Goal: Task Accomplishment & Management: Complete application form

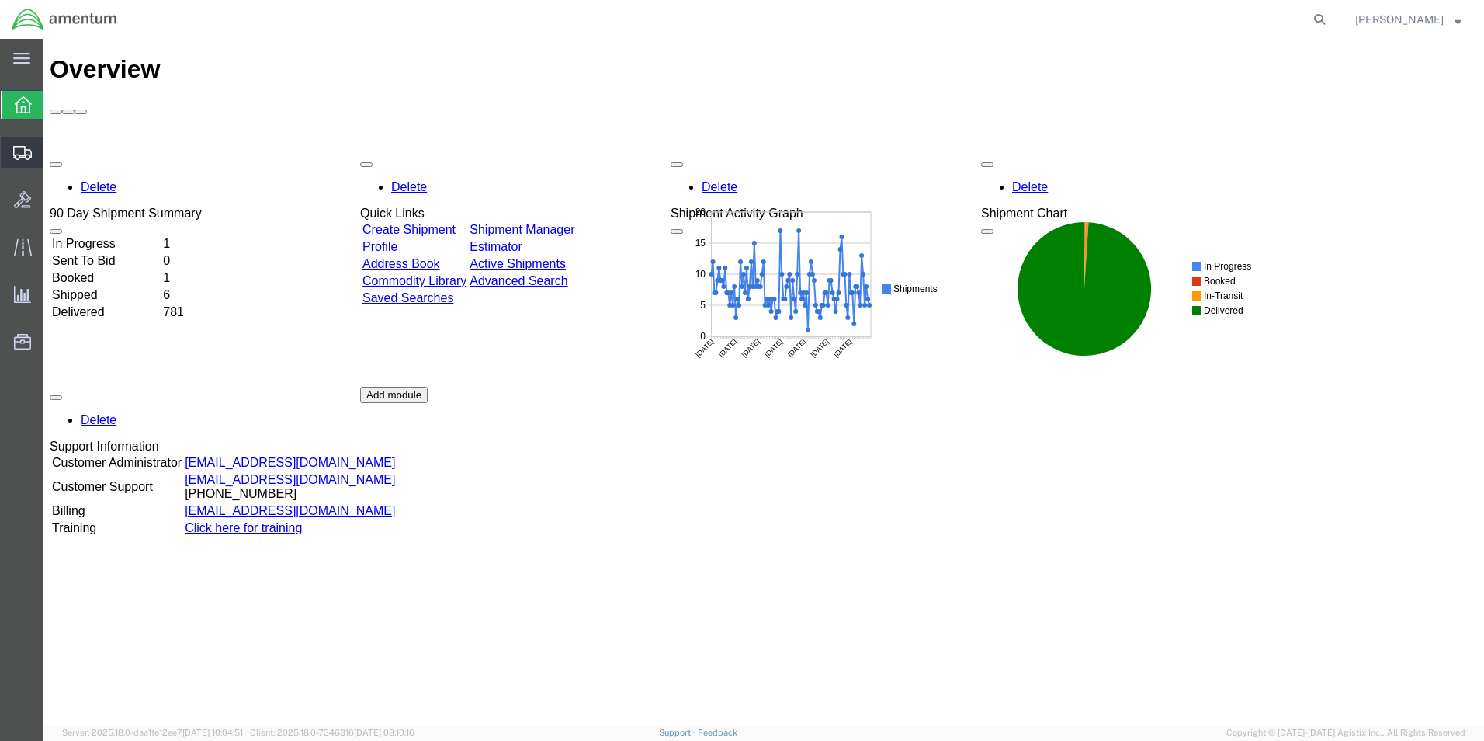
click at [0, 0] on span "Create Shipment" at bounding box center [0, 0] width 0 height 0
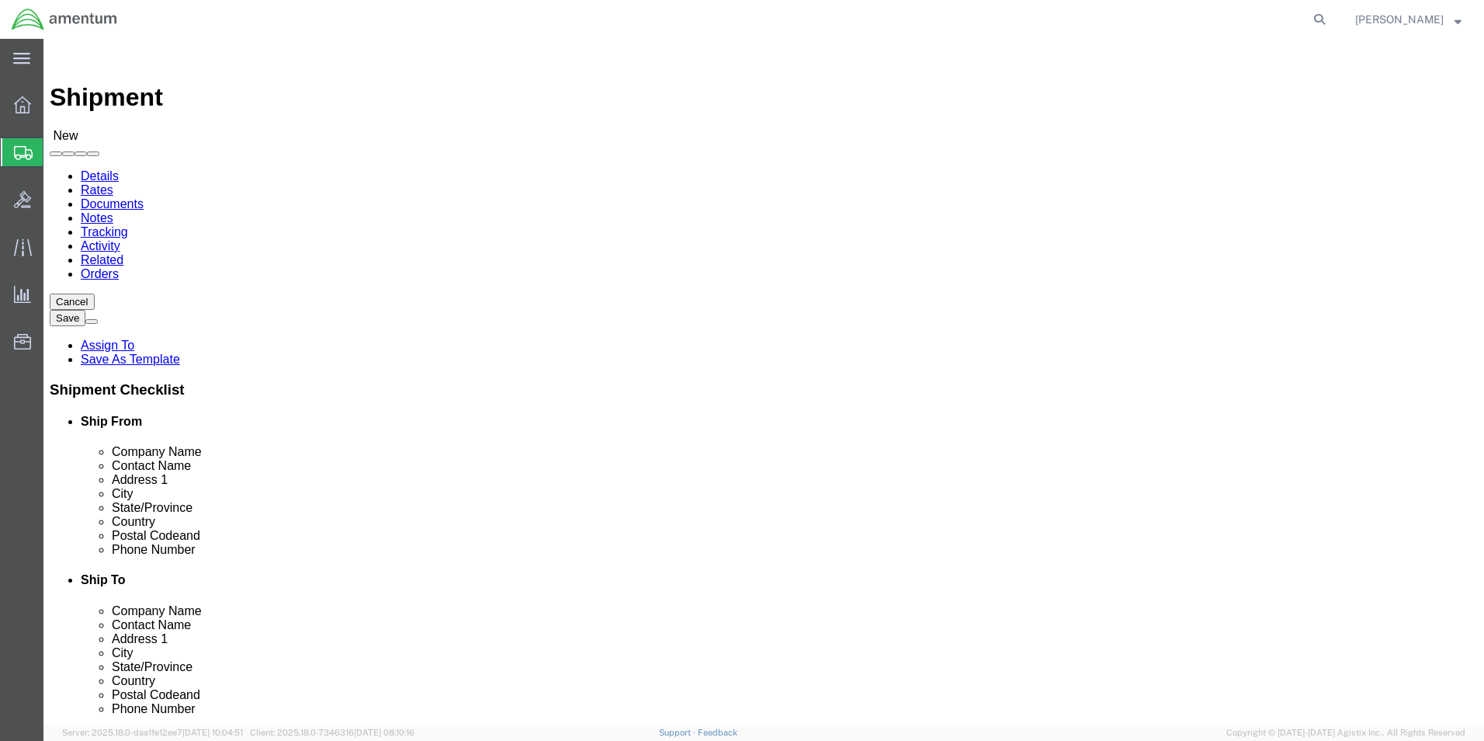
select select
type input "cbp"
select select "49945"
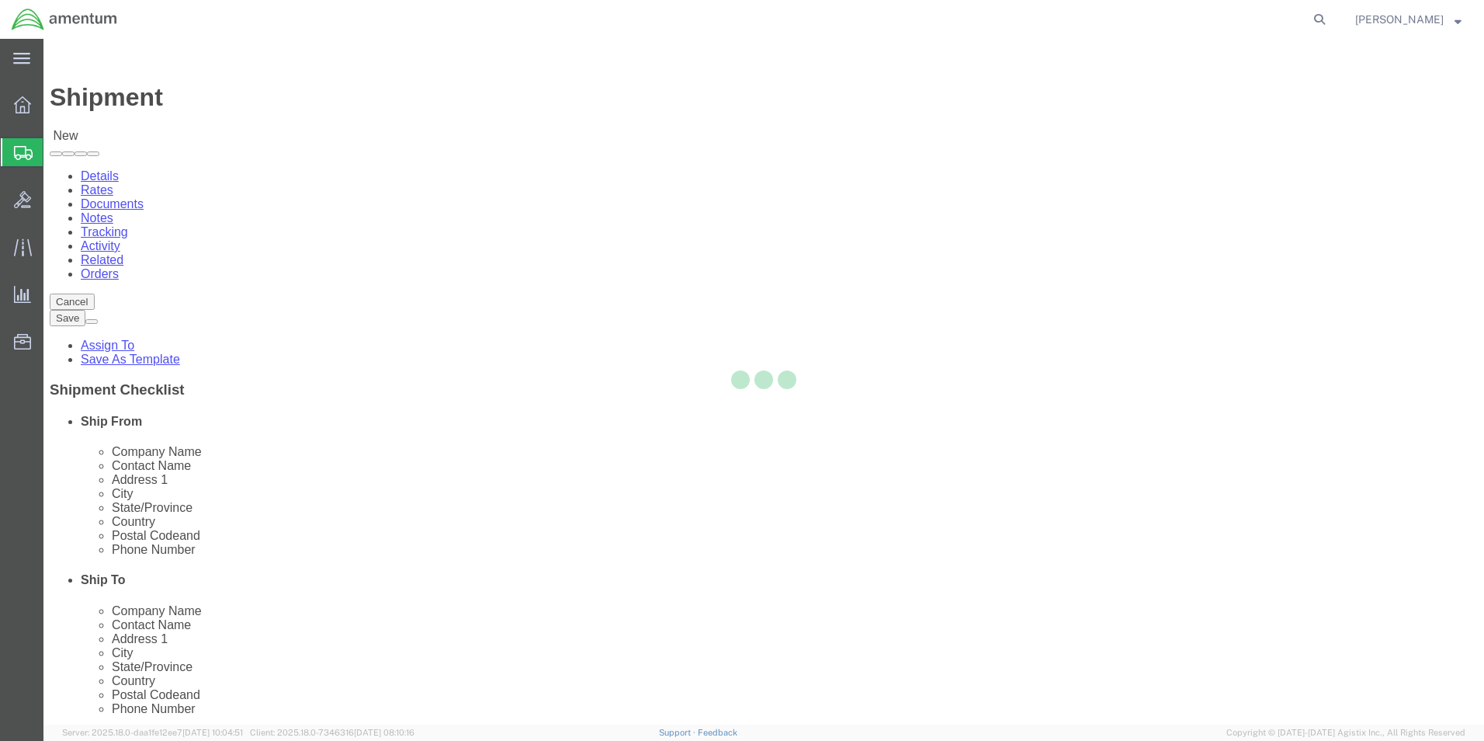
select select "[GEOGRAPHIC_DATA]"
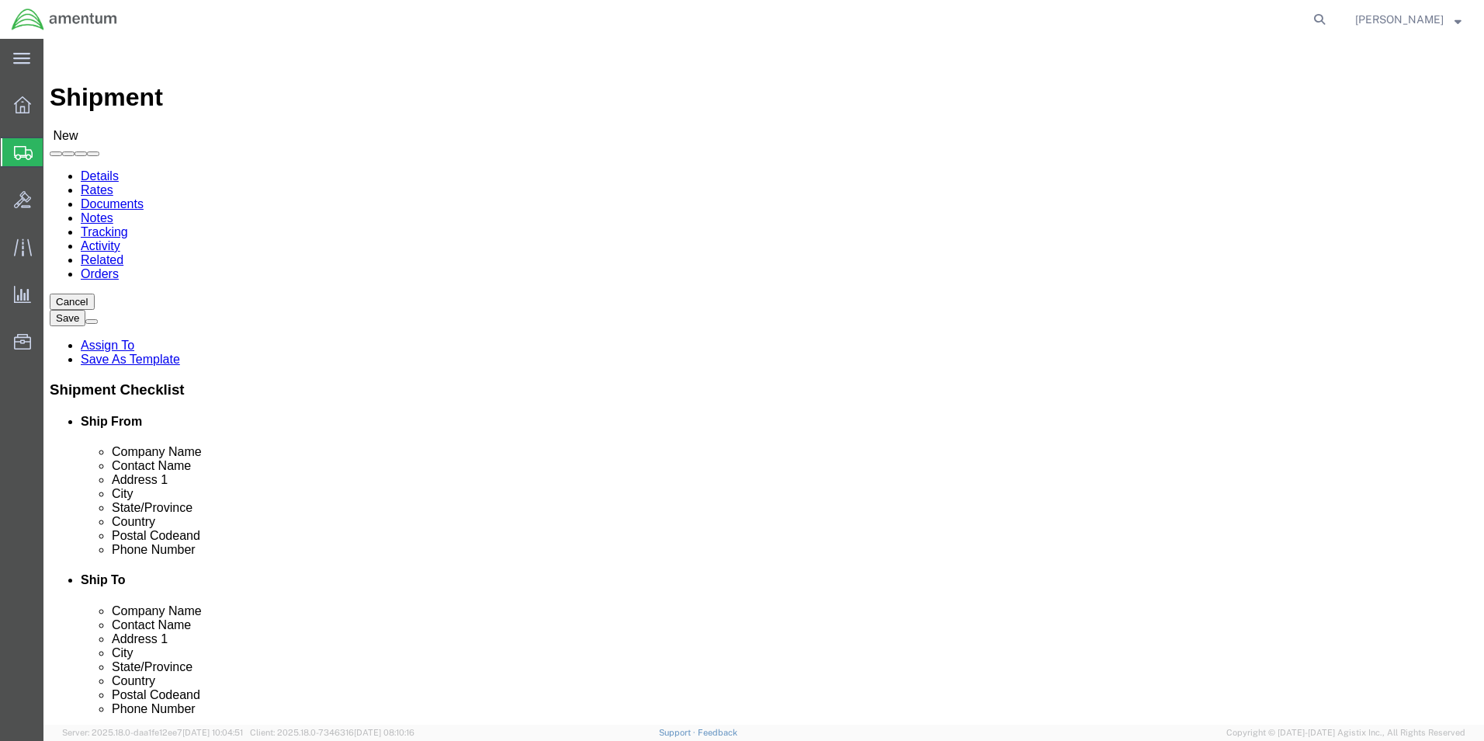
type input "cbp"
select select "49940"
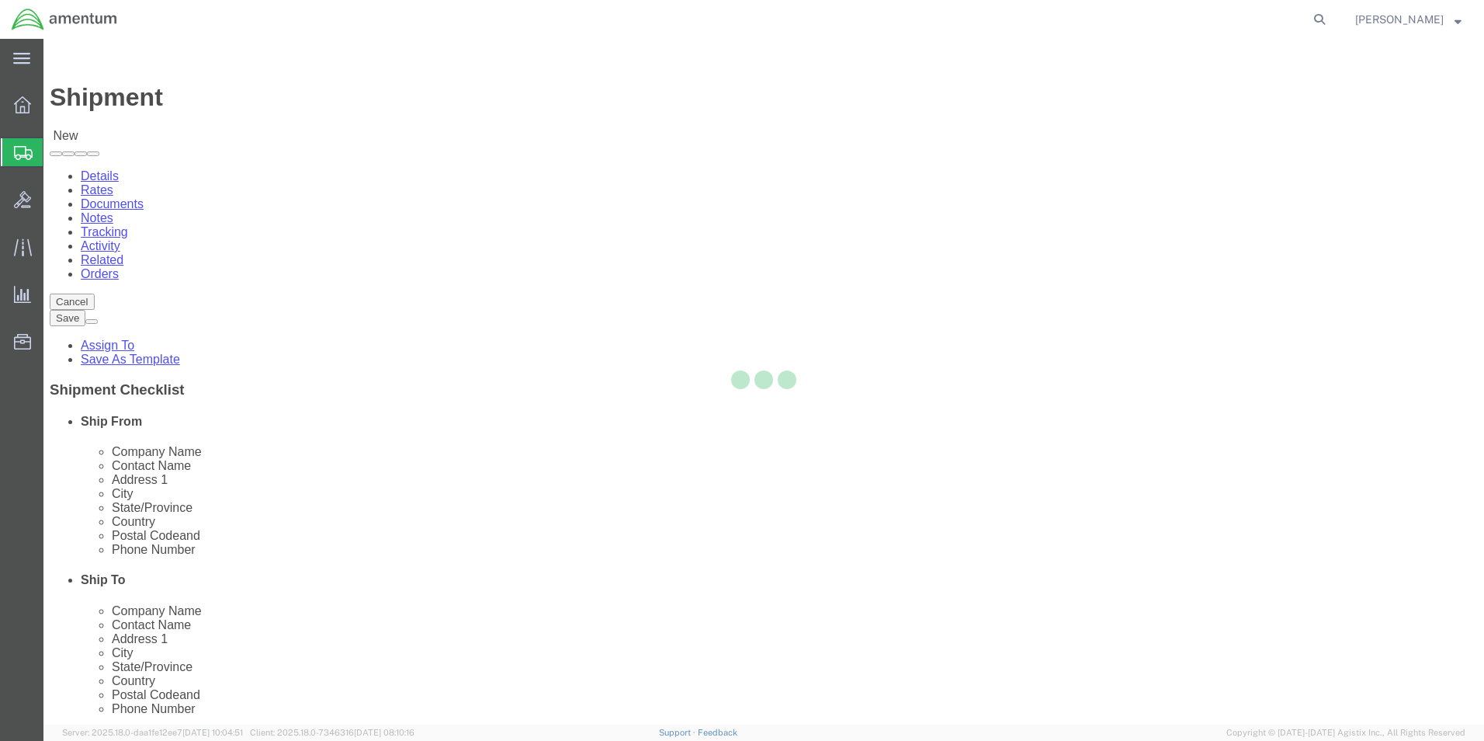
select select "[GEOGRAPHIC_DATA]"
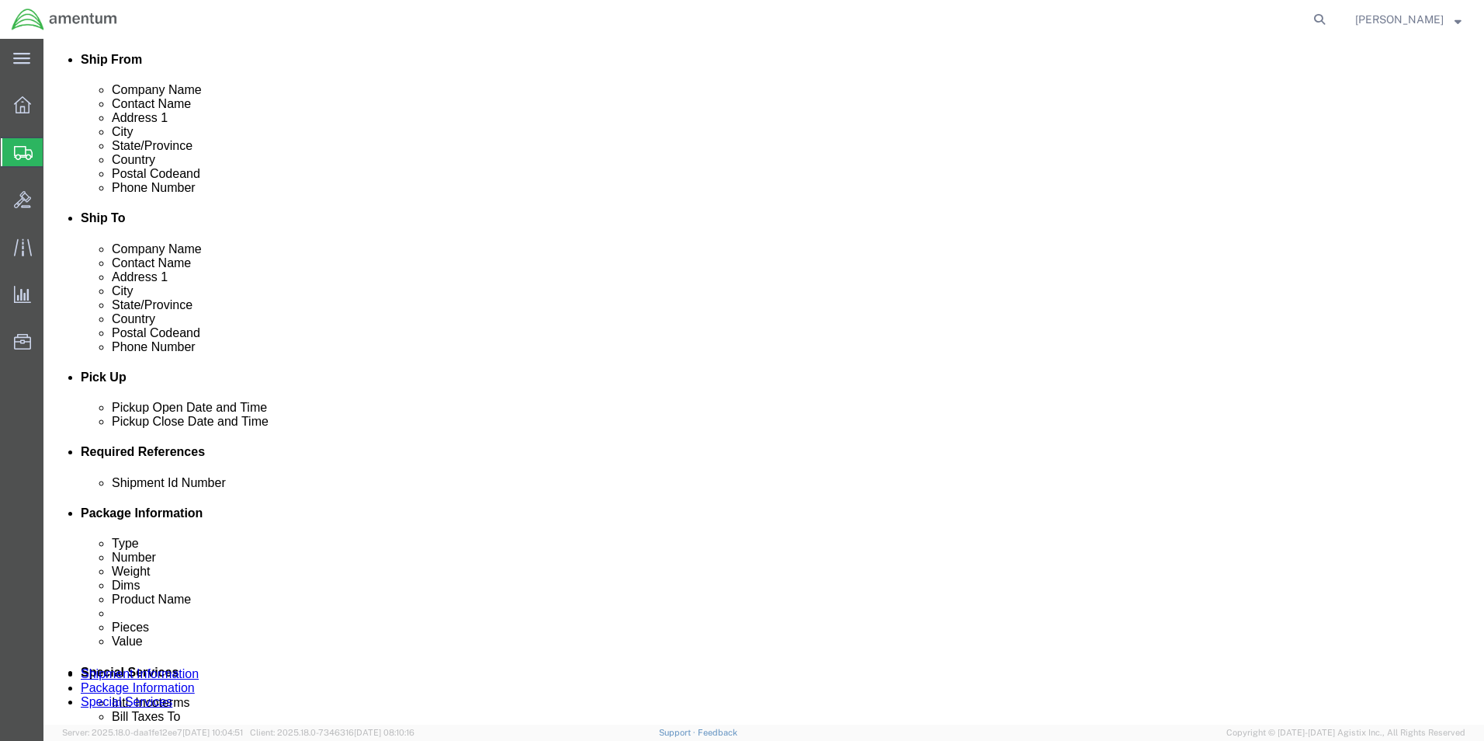
scroll to position [466, 0]
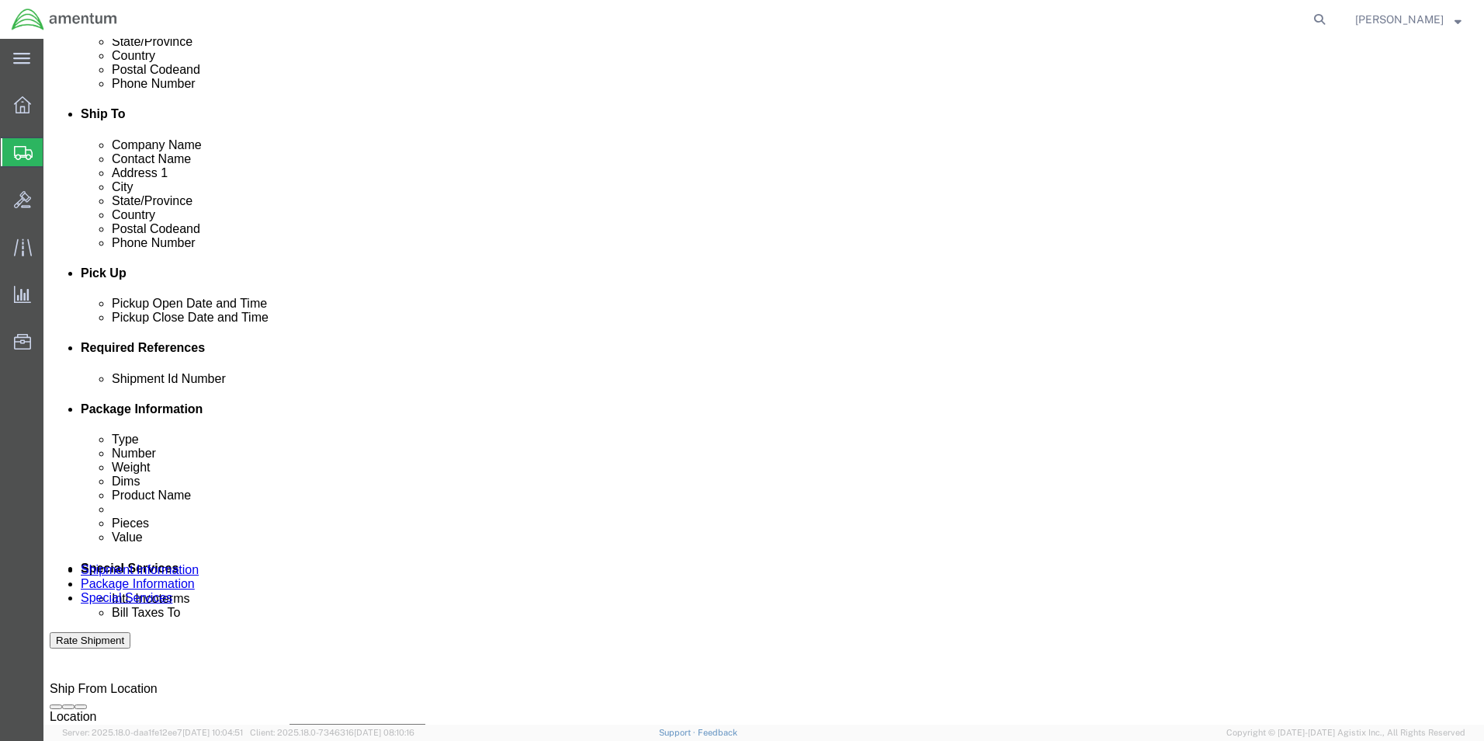
click div "[DATE] 10:00 AM"
click input "3:00 AM"
type input "3:00 PM"
click button "Apply"
click button "Add reference"
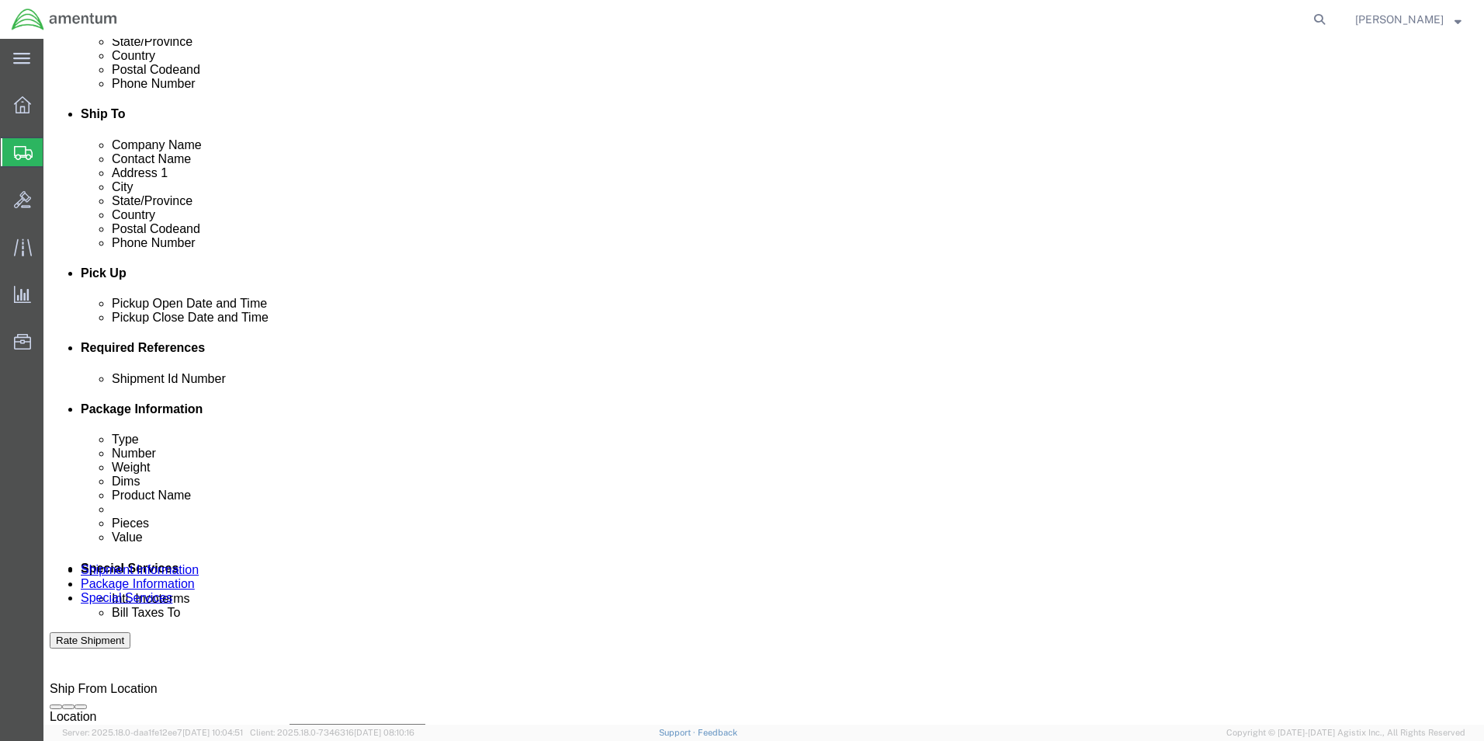
click button "Add reference"
click input "text"
type input "754AM log books"
click select "Select Account Type Activity ID Airline Appointment Number ASN Batch Request # …"
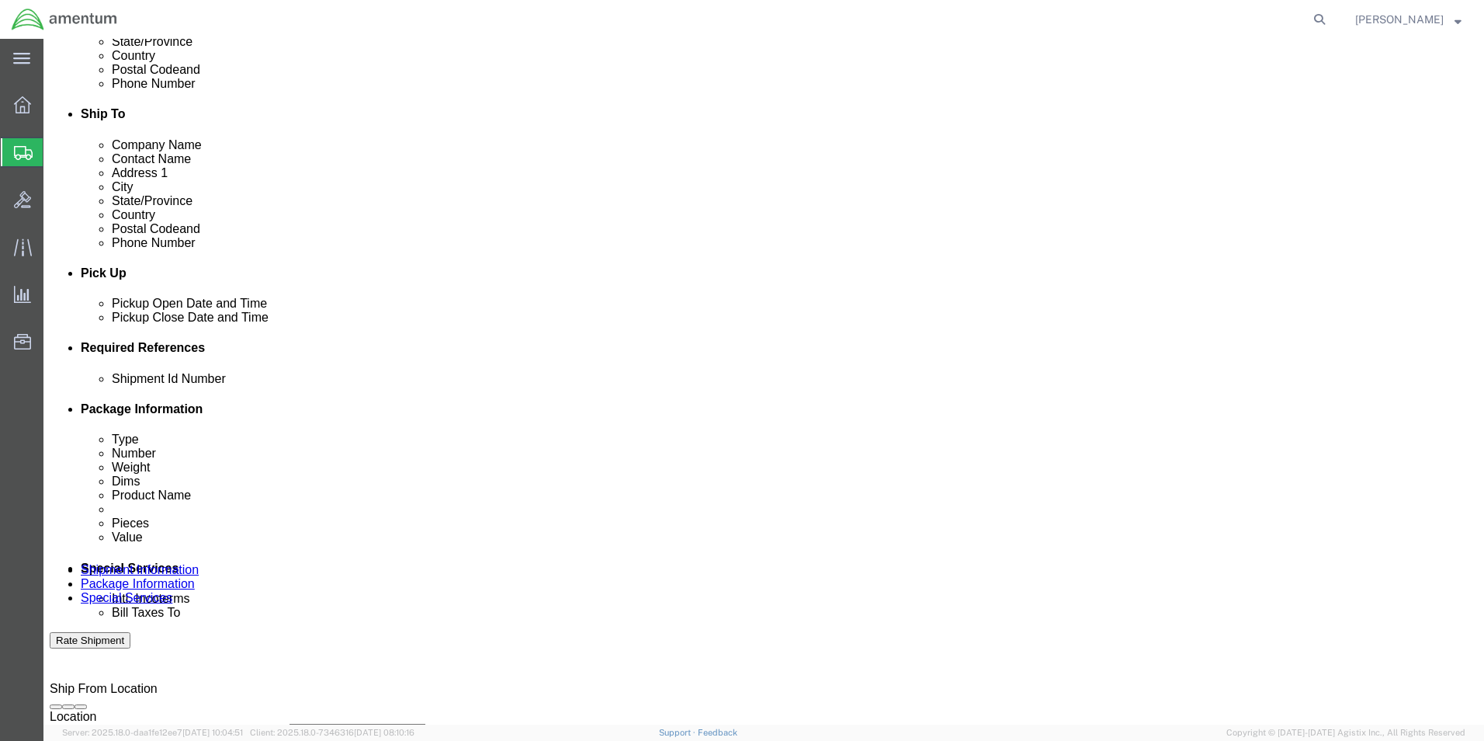
select select "CUSTREF"
click select "Select Account Type Activity ID Airline Appointment Number ASN Batch Request # …"
click input "text"
type input "754AM log books"
click select "Select Account Type Activity ID Airline Appointment Number ASN Batch Request # …"
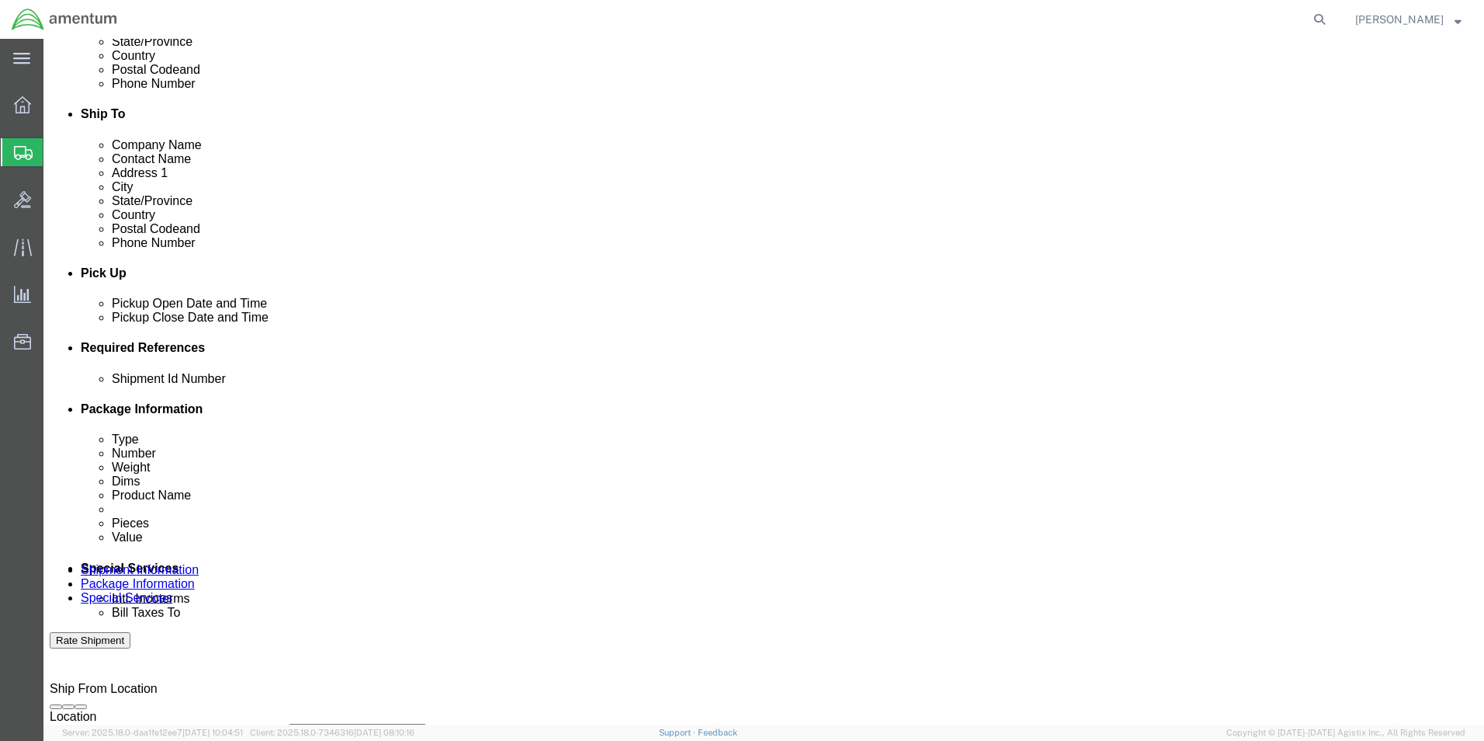
select select "DEPT"
click select "Select Account Type Activity ID Airline Appointment Number ASN Batch Request # …"
click input "text"
type input "CBP"
click select "Select Account Type Activity ID Airline Appointment Number ASN Batch Request # …"
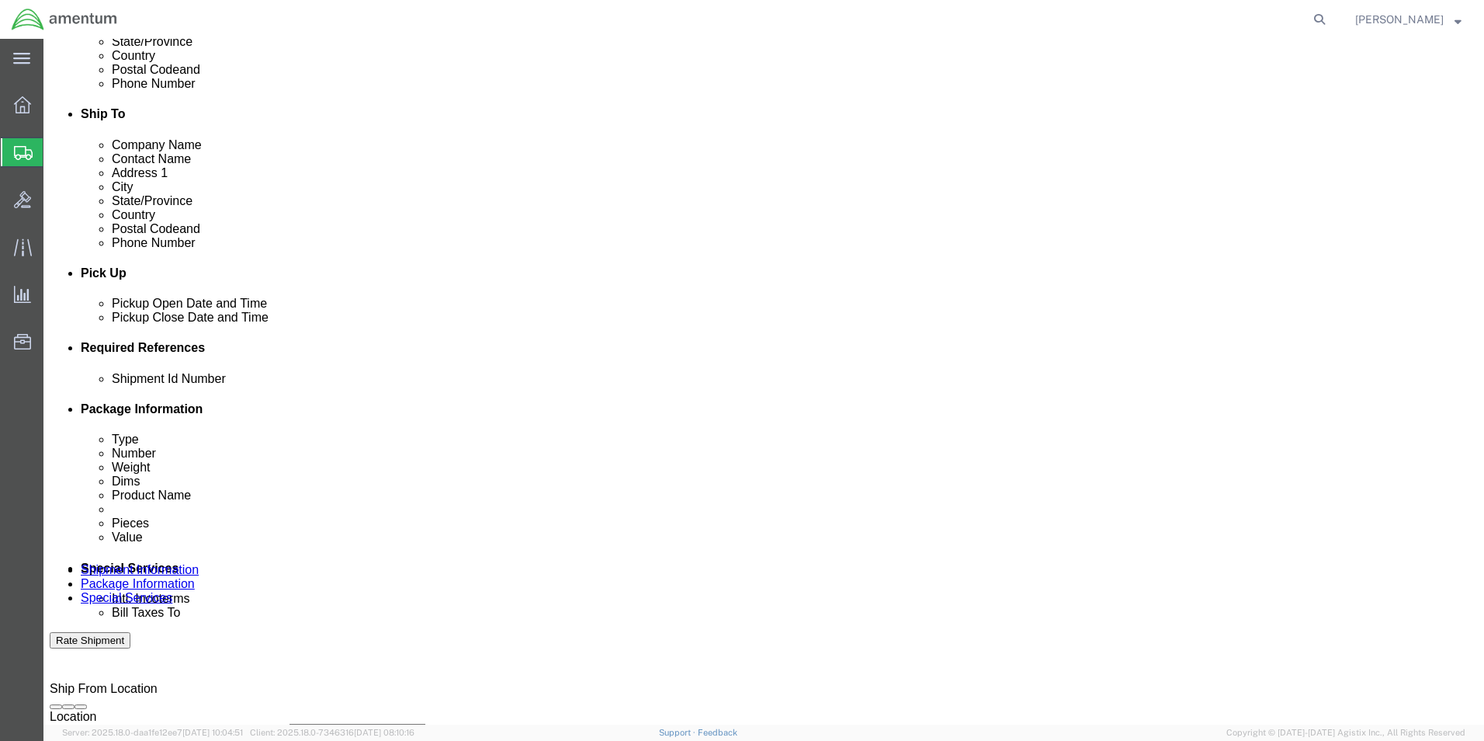
select select "PROJNUM"
click select "Select Account Type Activity ID Airline Appointment Number ASN Batch Request # …"
click input "text"
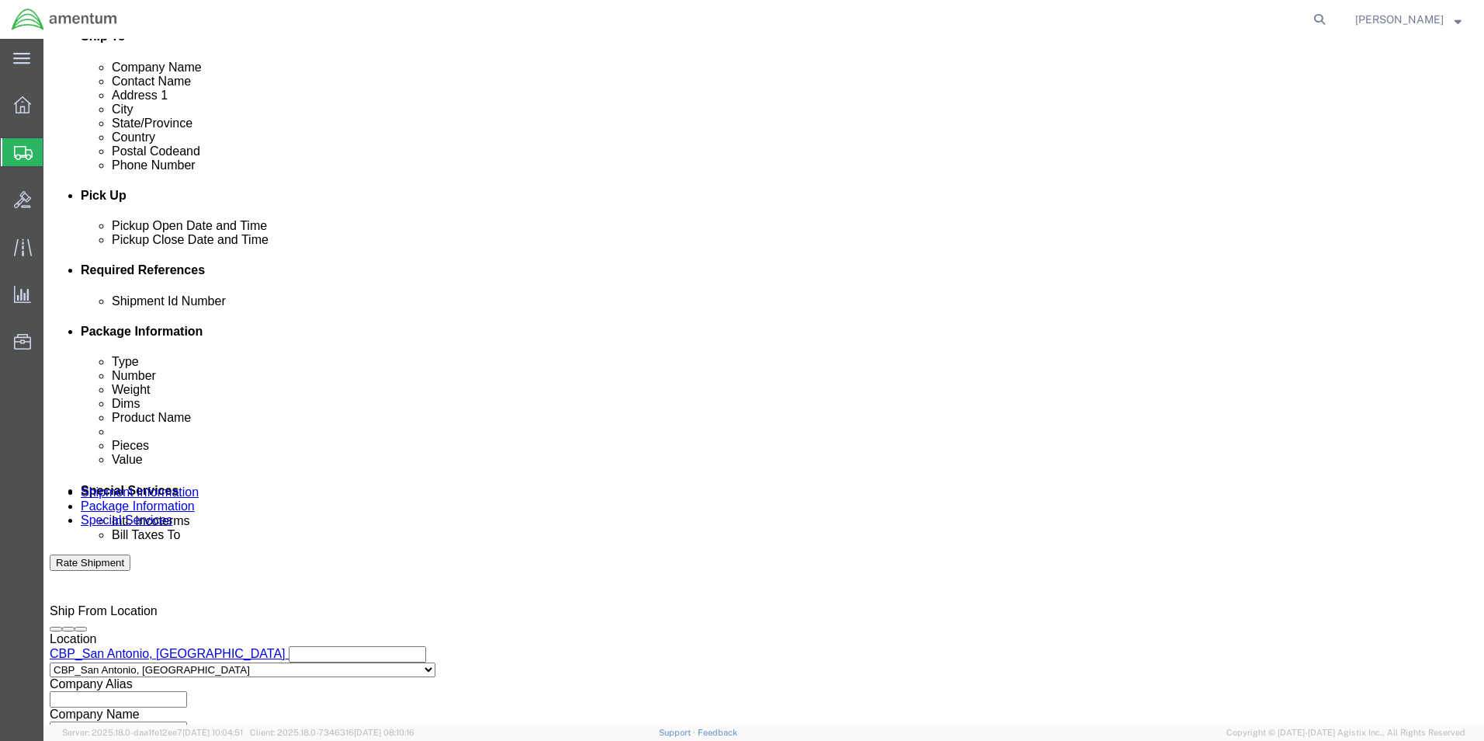
type input "6118.03.03.2219.000.WST.0000"
click select "Select Air Less than Truckload Multi-Leg Ocean Freight Rail Small Parcel Truckl…"
select select "SMAL"
click select "Select Air Less than Truckload Multi-Leg Ocean Freight Rail Small Parcel Truckl…"
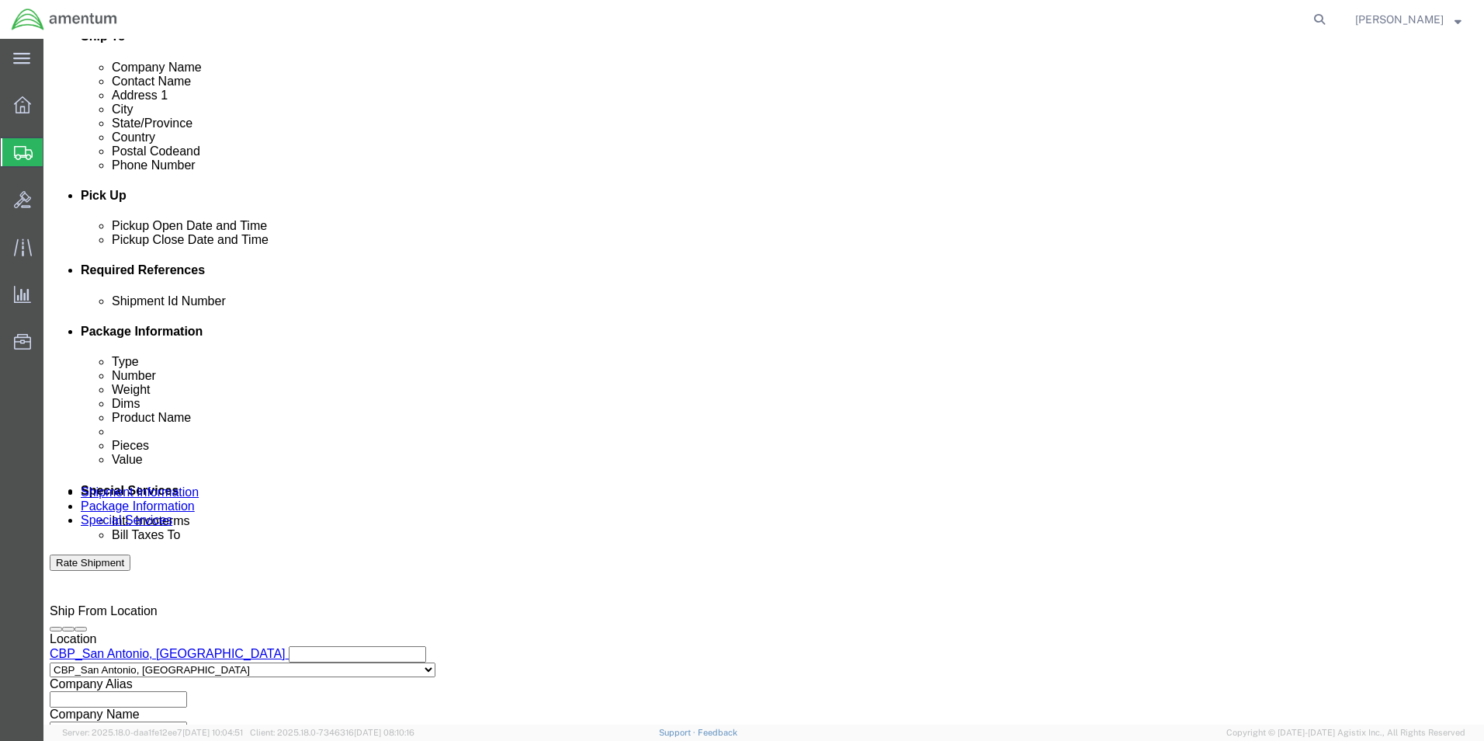
scroll to position [677, 0]
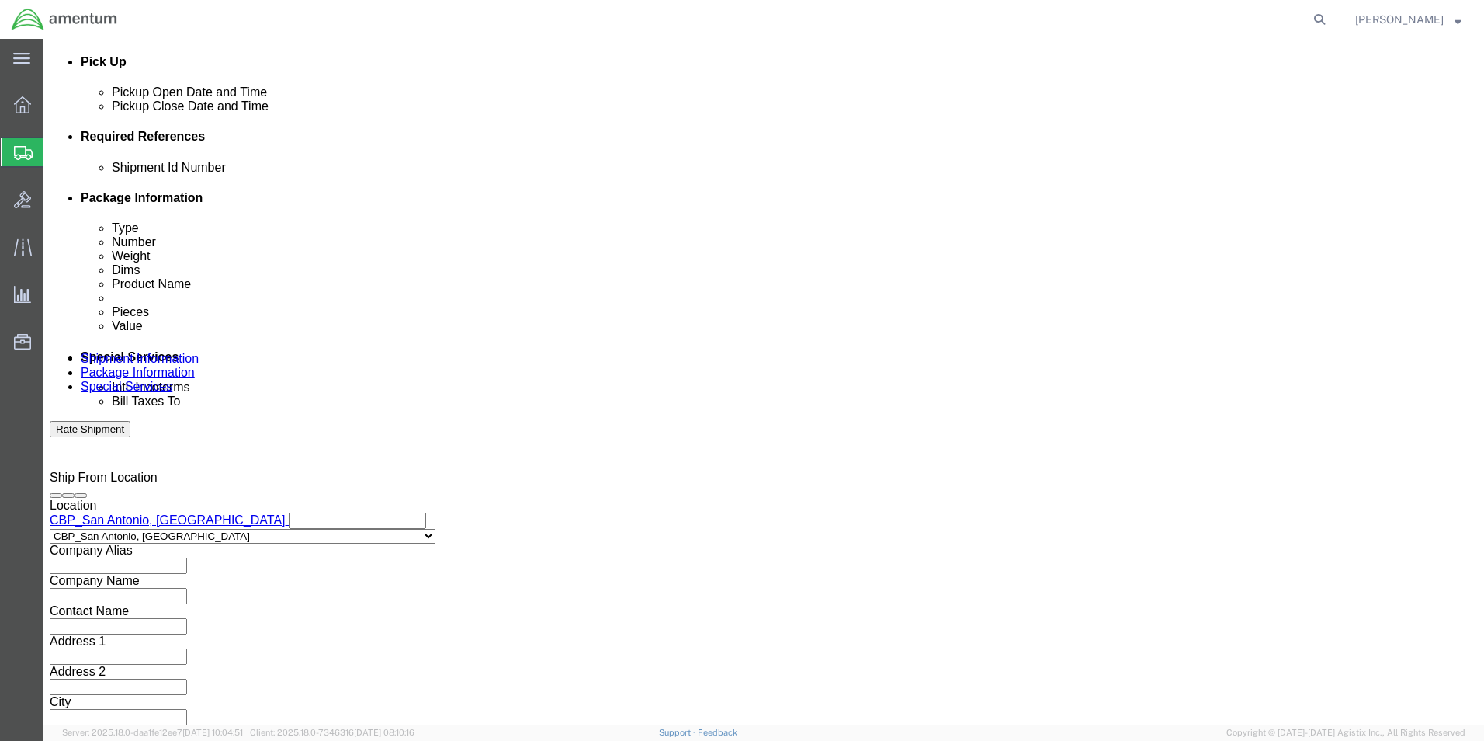
click button "Continue"
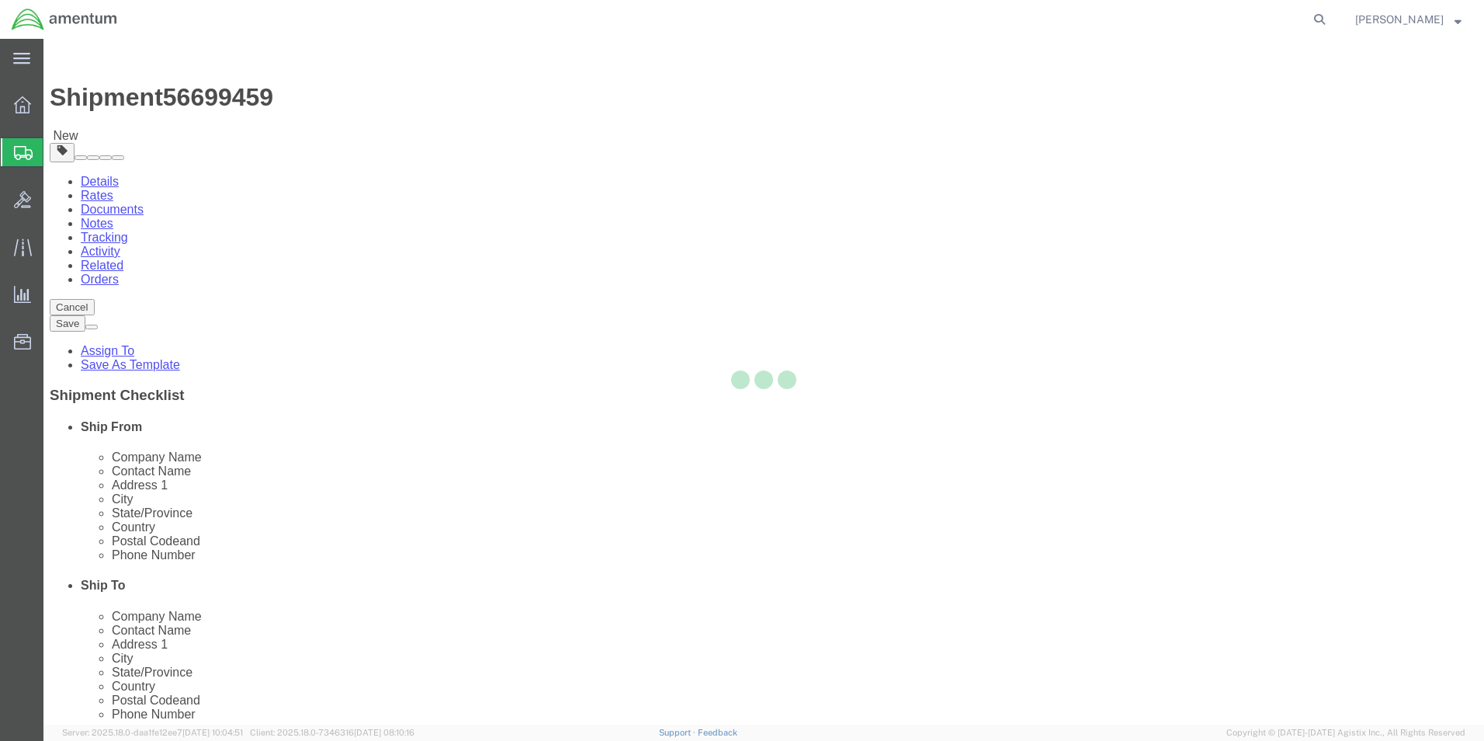
select select "YRPK"
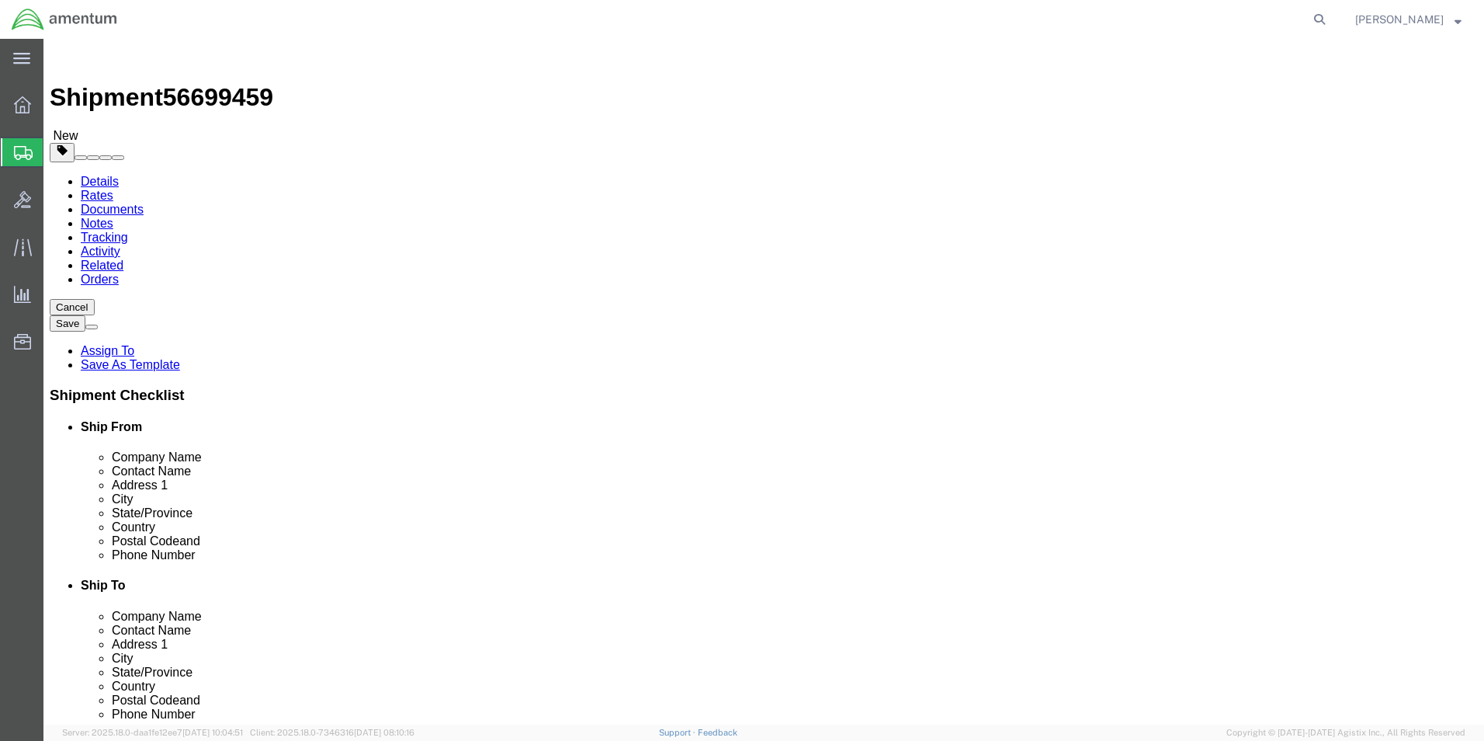
click input "text"
type input "16"
drag, startPoint x: 325, startPoint y: 333, endPoint x: 274, endPoint y: 329, distance: 50.6
click div "Length 16 x Width 16 x Height Select cm ft in"
type input "12"
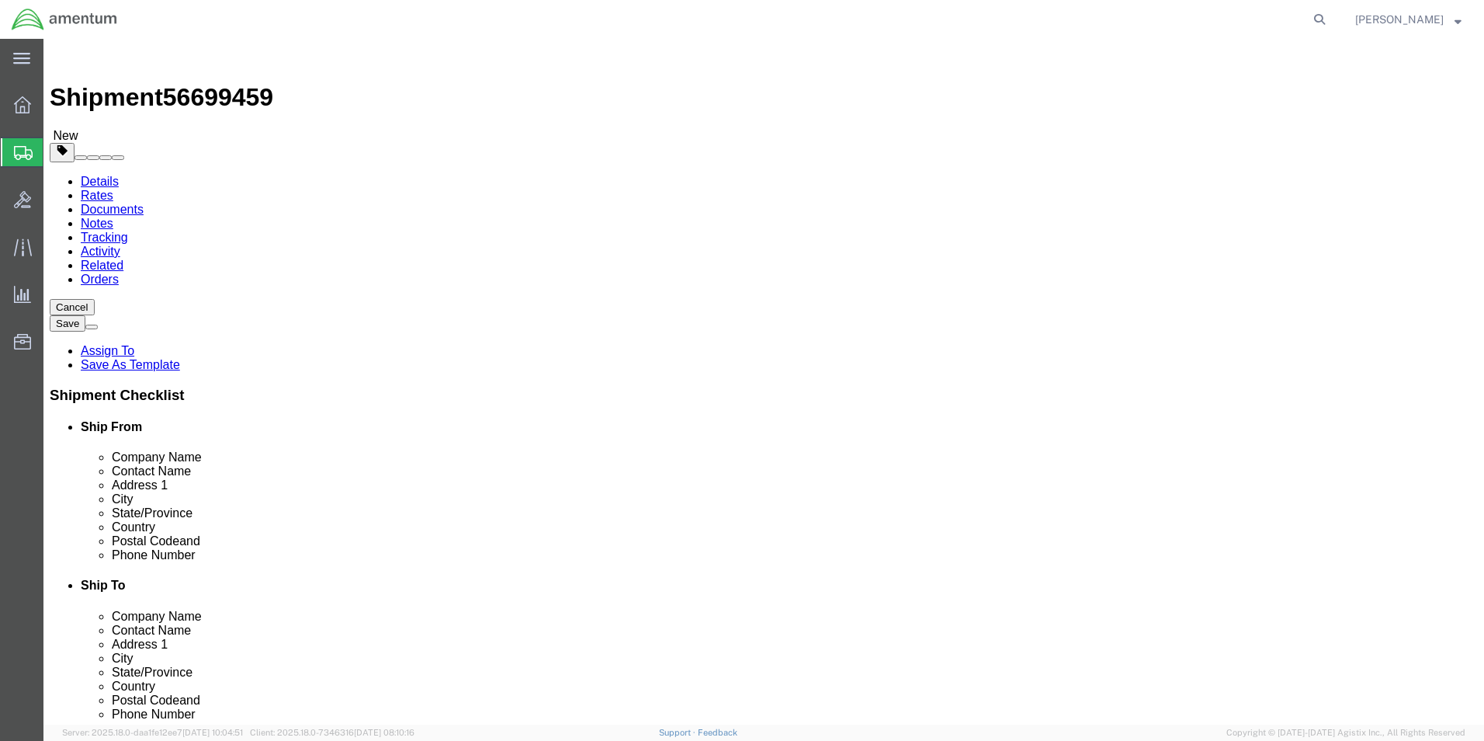
type input "12"
drag, startPoint x: 264, startPoint y: 363, endPoint x: 163, endPoint y: 332, distance: 105.8
click div "Weight Total weight of packages in pounds or kilograms 0.00 Select kgs lbs Ship…"
type input "14.00"
click link "Add Content"
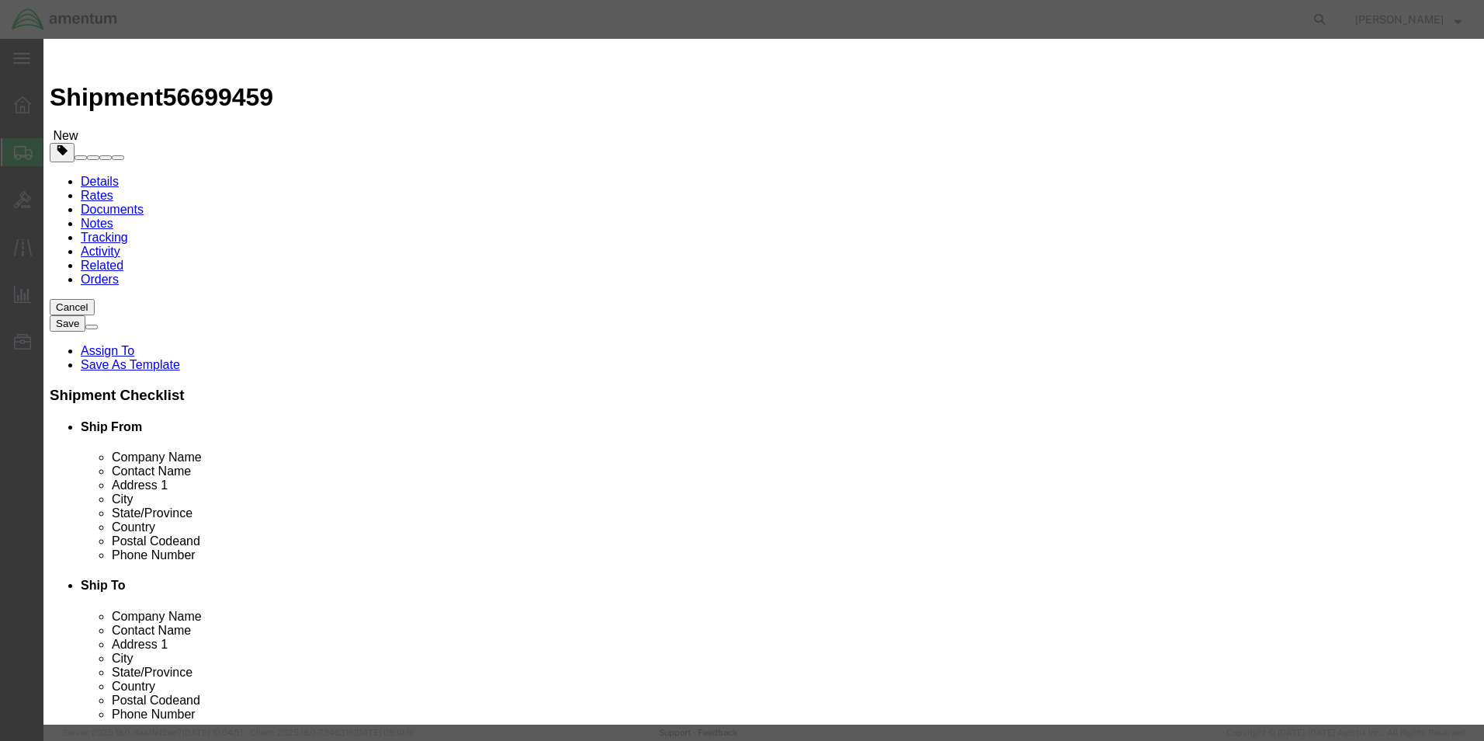
click input "text"
type input "754AM Log Books"
type input "4"
click input "text"
type input "80.00"
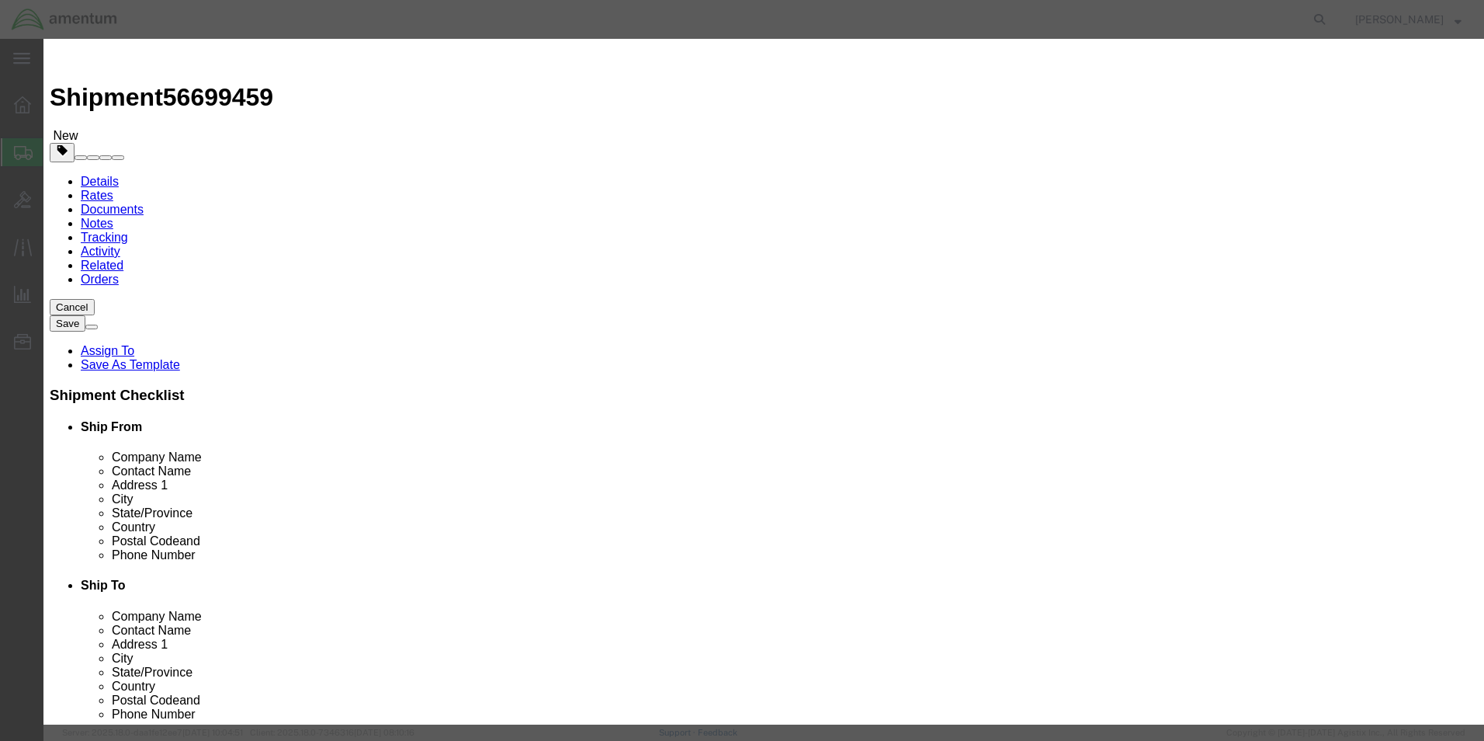
click div
click button "Save & Close"
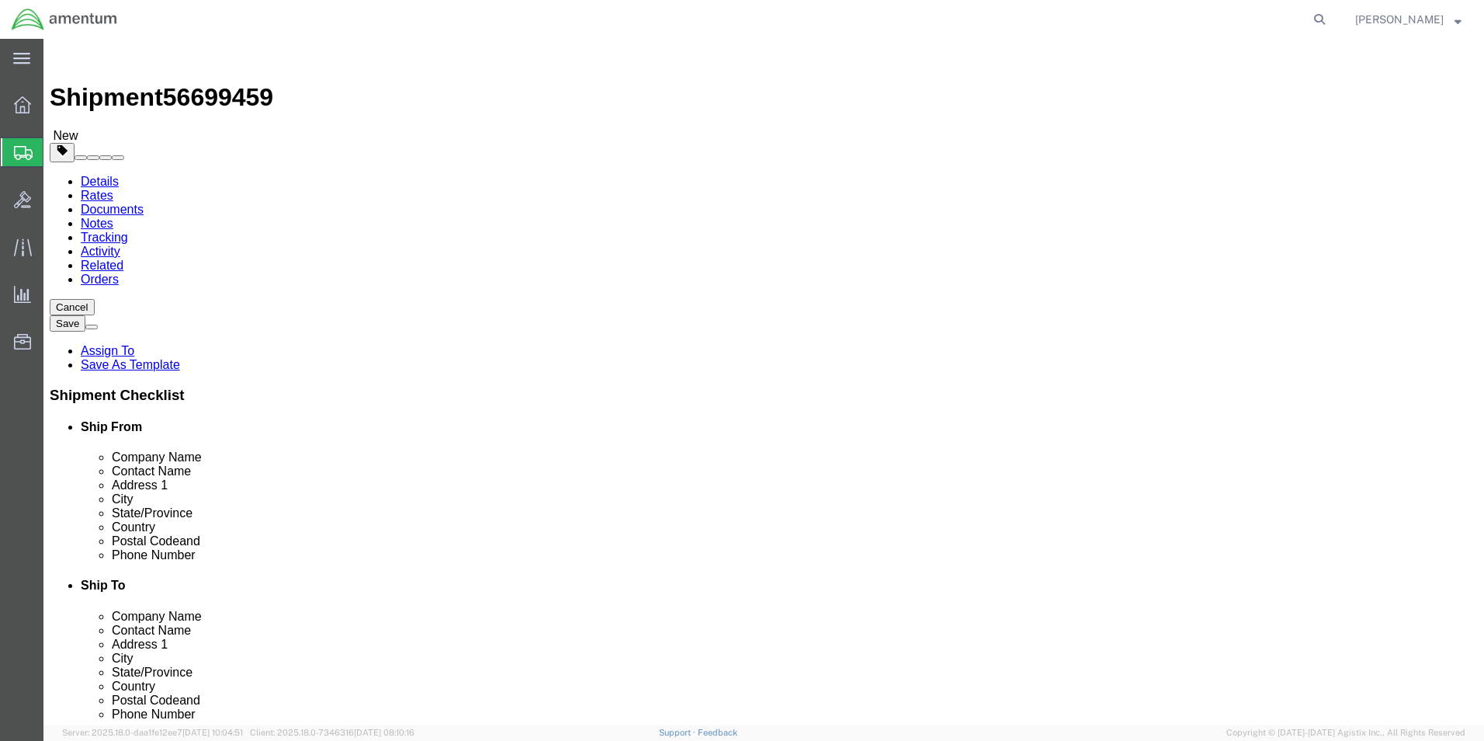
click button "Continue"
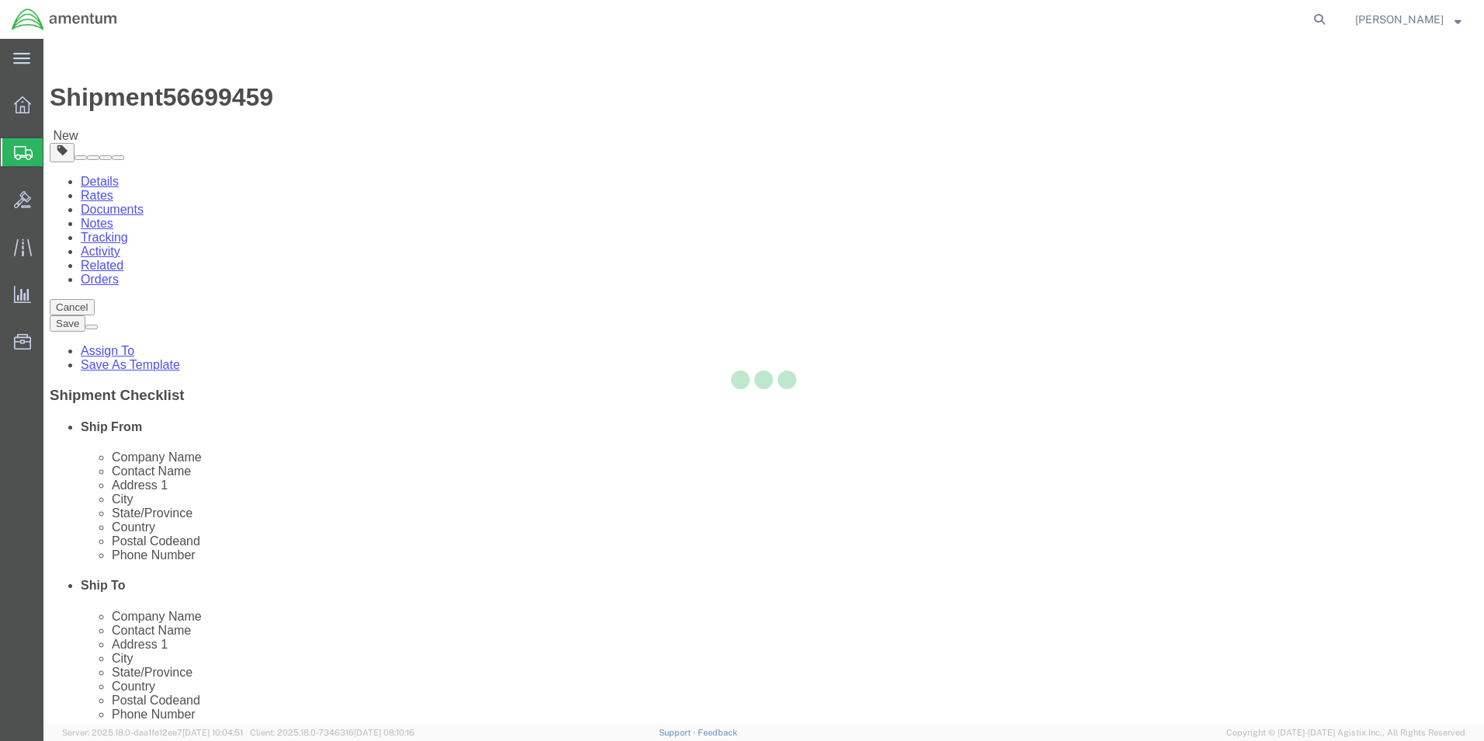
select select
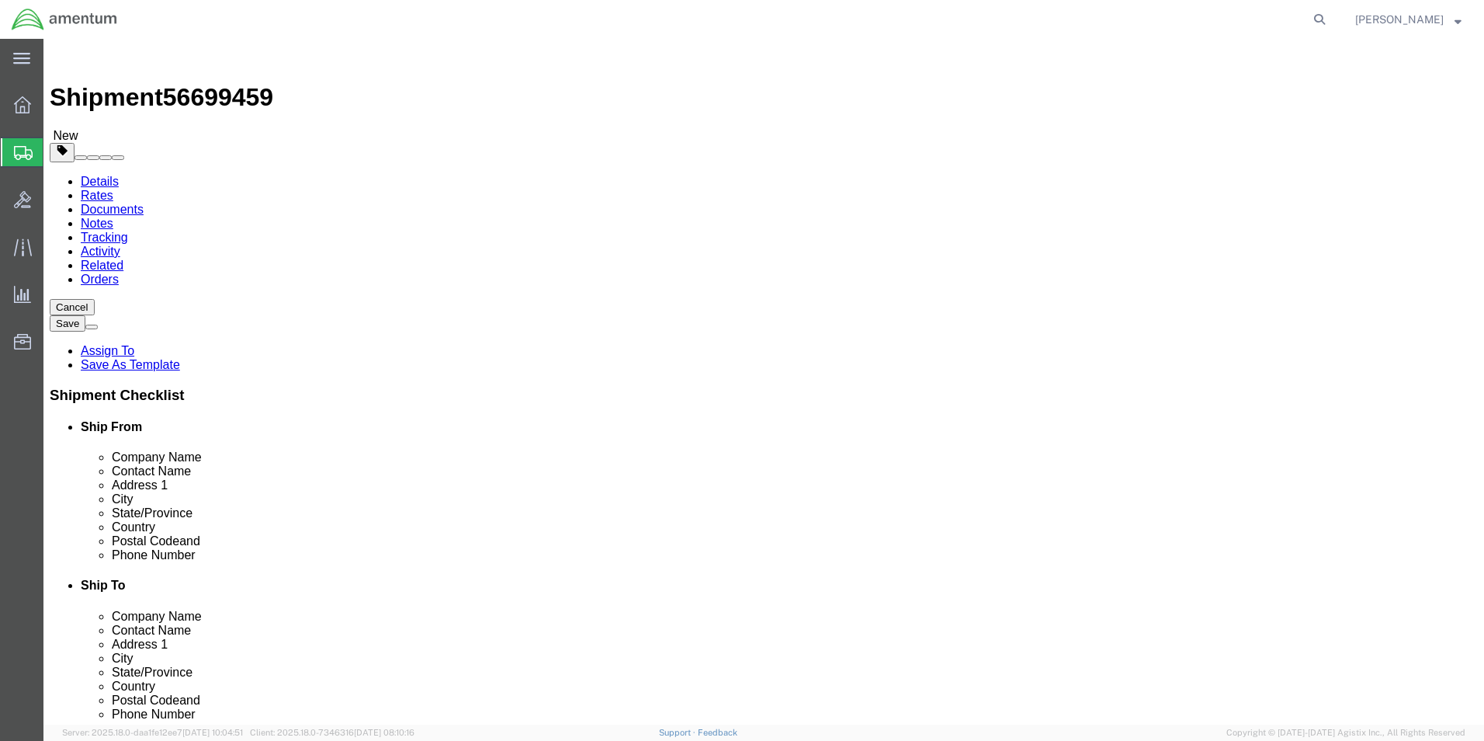
click button "Rate Shipment"
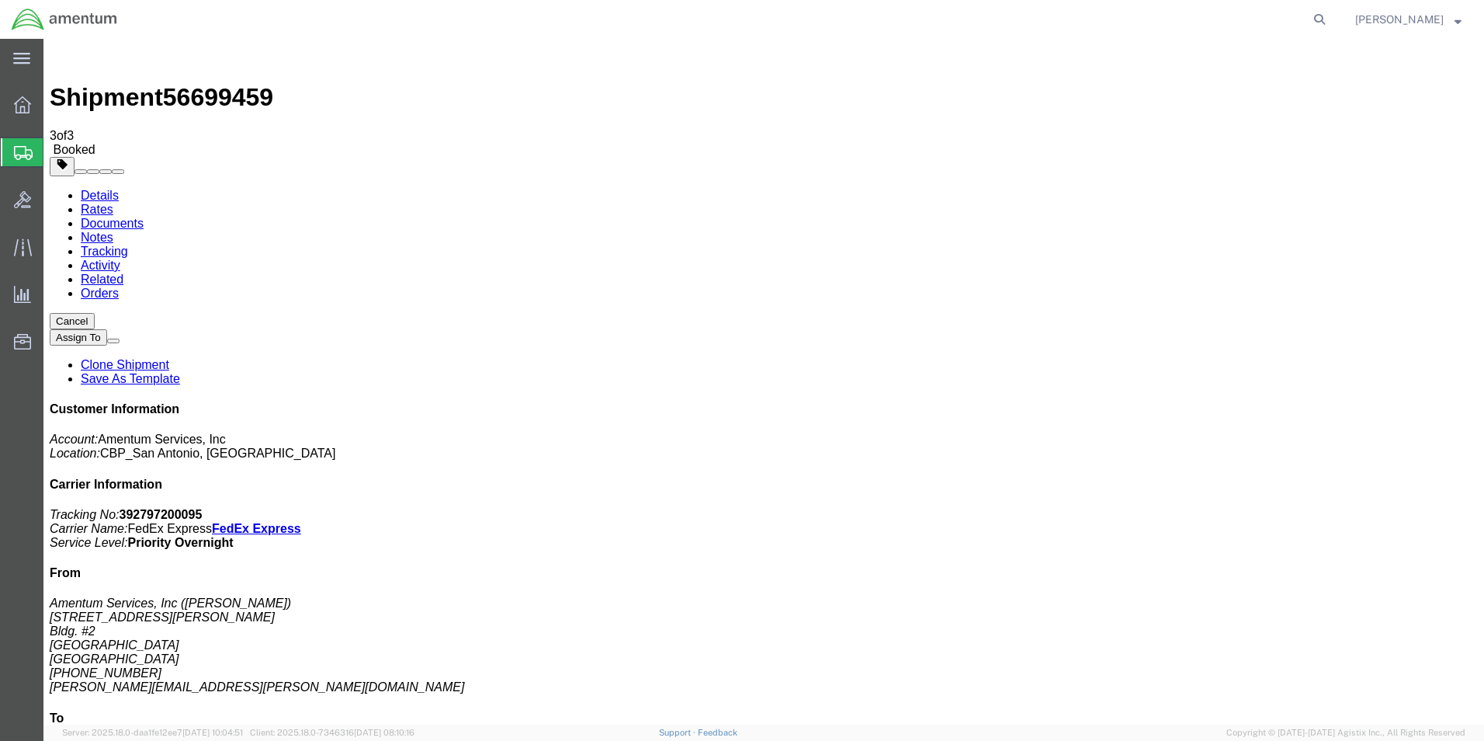
drag, startPoint x: 645, startPoint y: 280, endPoint x: 642, endPoint y: 289, distance: 9.1
click at [0, 0] on span "Create Shipment" at bounding box center [0, 0] width 0 height 0
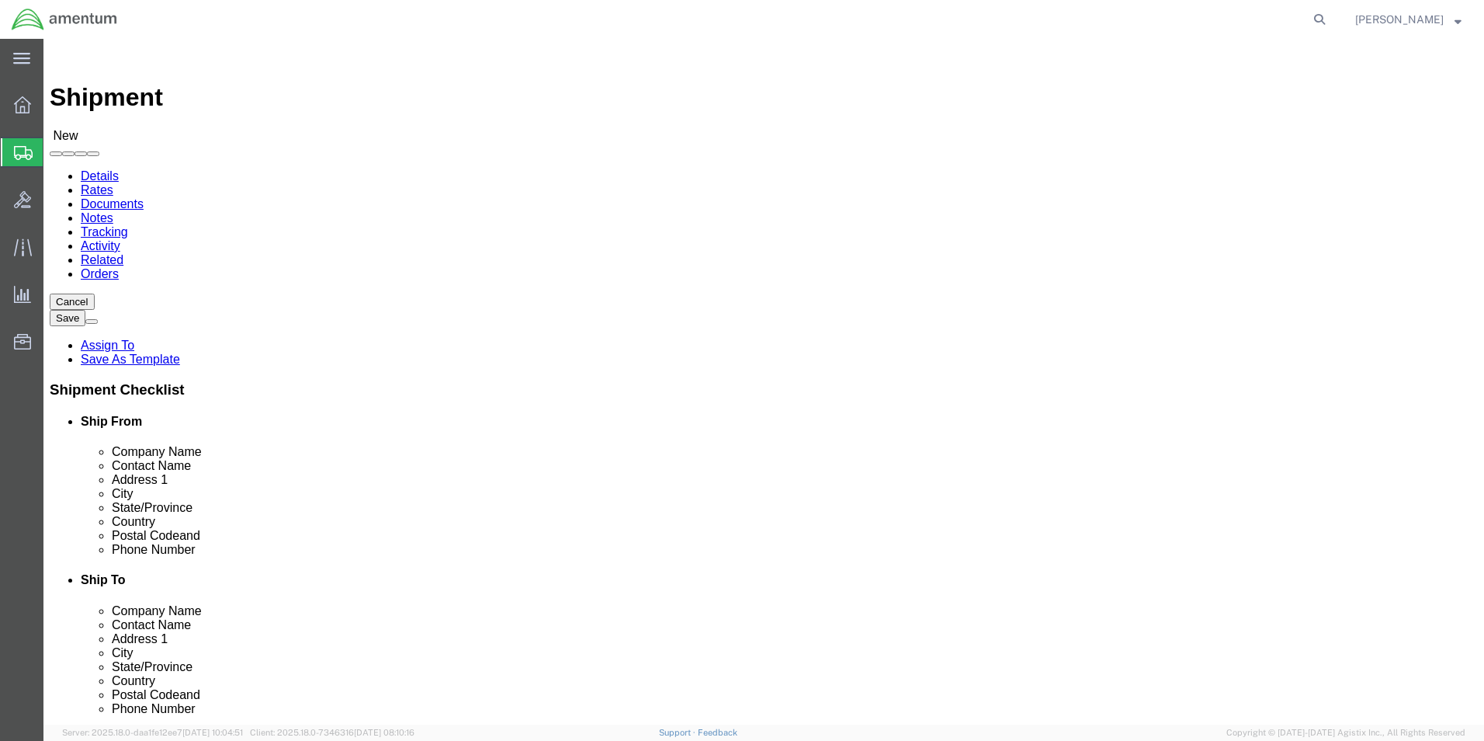
scroll to position [388, 0]
type input "cbp"
select select "49945"
select select "[GEOGRAPHIC_DATA]"
click input "text"
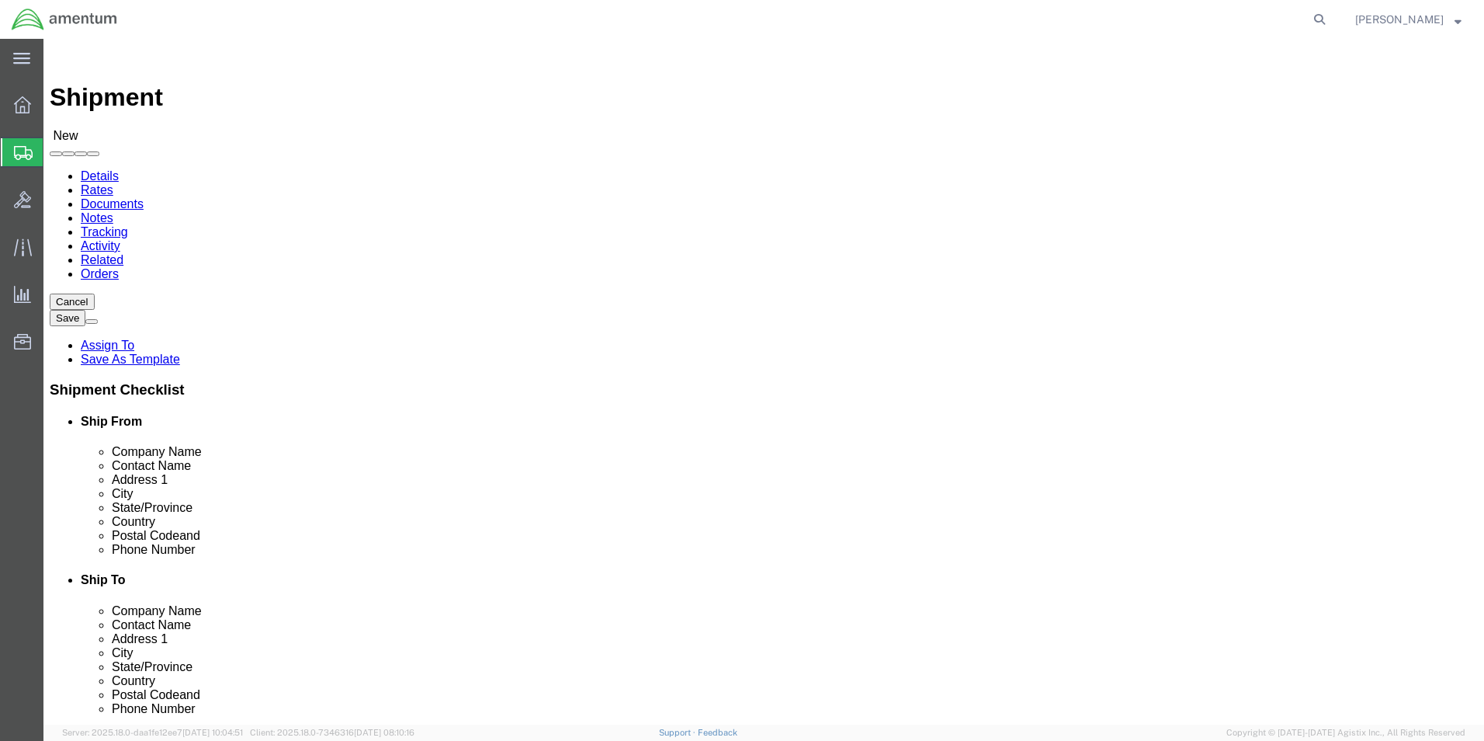
type input "EVIDENT SCIENTIFIC INC"
type input "CALIBRATION"
click div
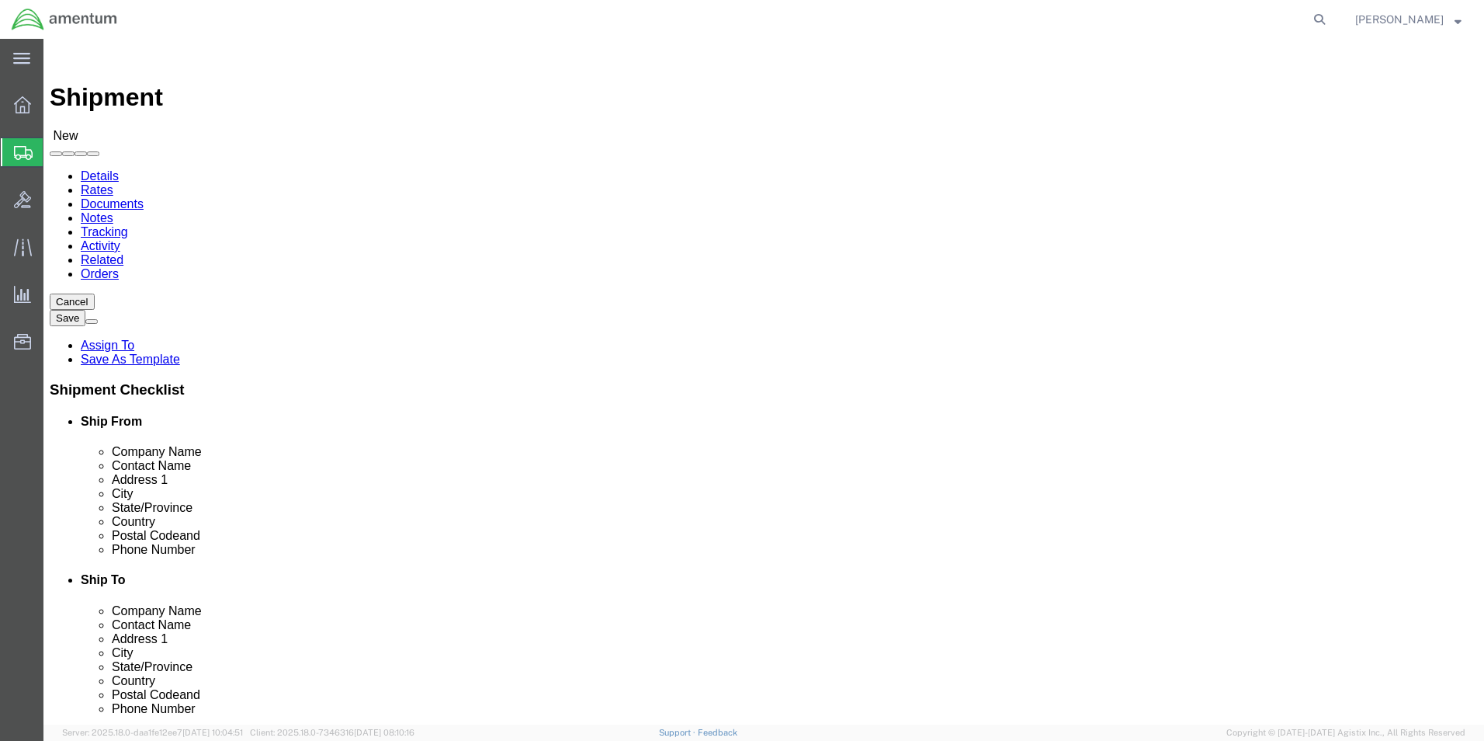
click div
click input "text"
type input "[STREET_ADDRESS]"
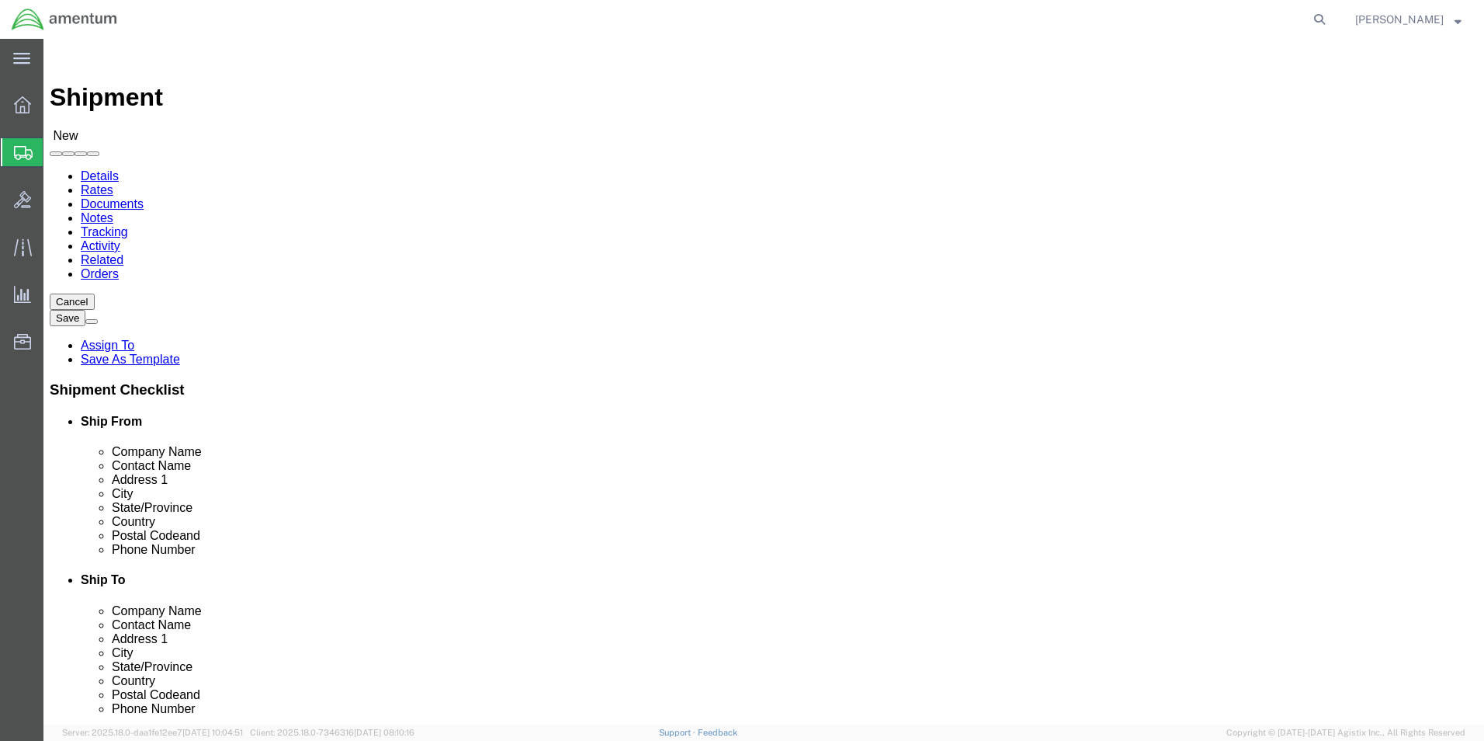
type input "WALTHAM"
type input "M"
type input "MA"
click input "Postal Code"
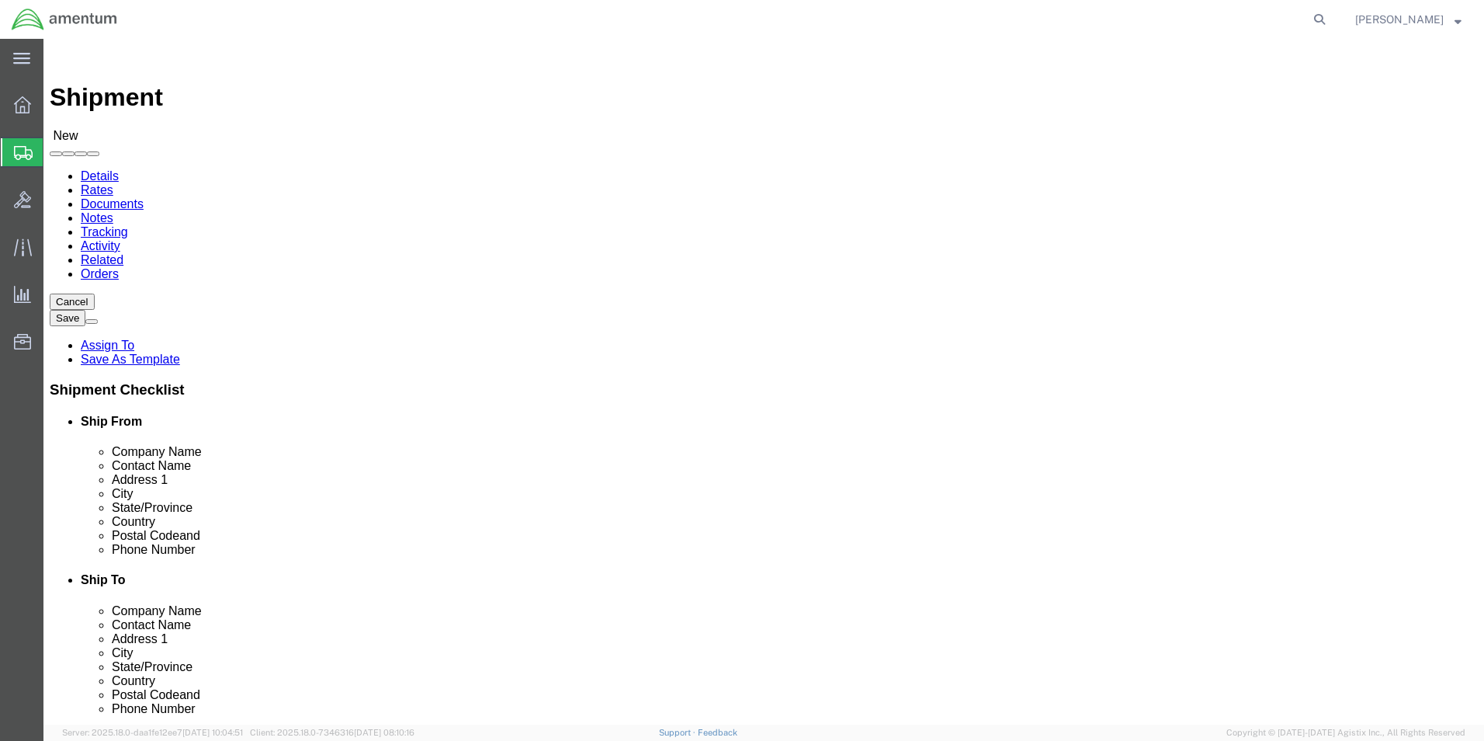
type input "02453"
drag, startPoint x: 905, startPoint y: 358, endPoint x: 750, endPoint y: 354, distance: 155.3
click div "Address [STREET_ADDRESS]"
type input "[STREET_ADDRESS]"
type input "[PERSON_NAME]"
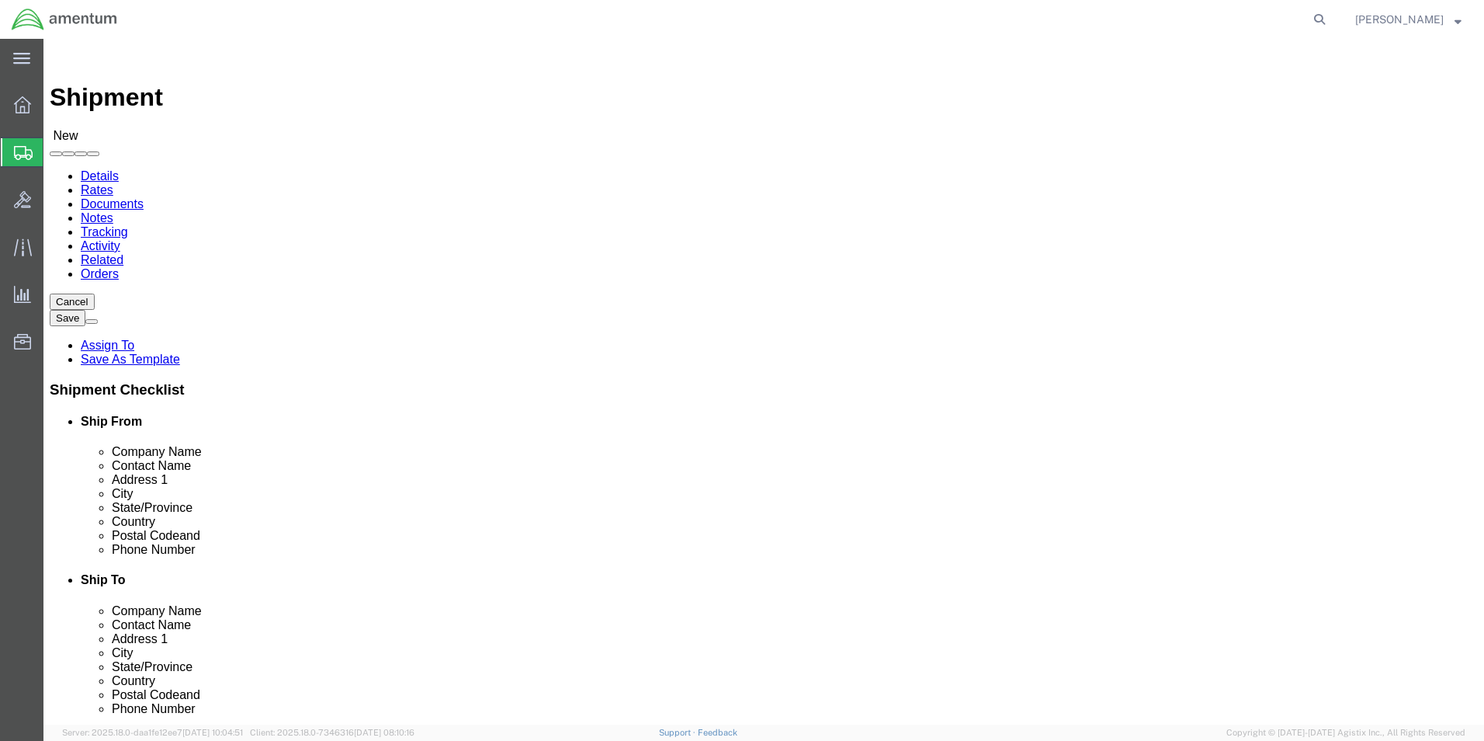
type input "T"
type input "TE"
type input "7"
type input "77598"
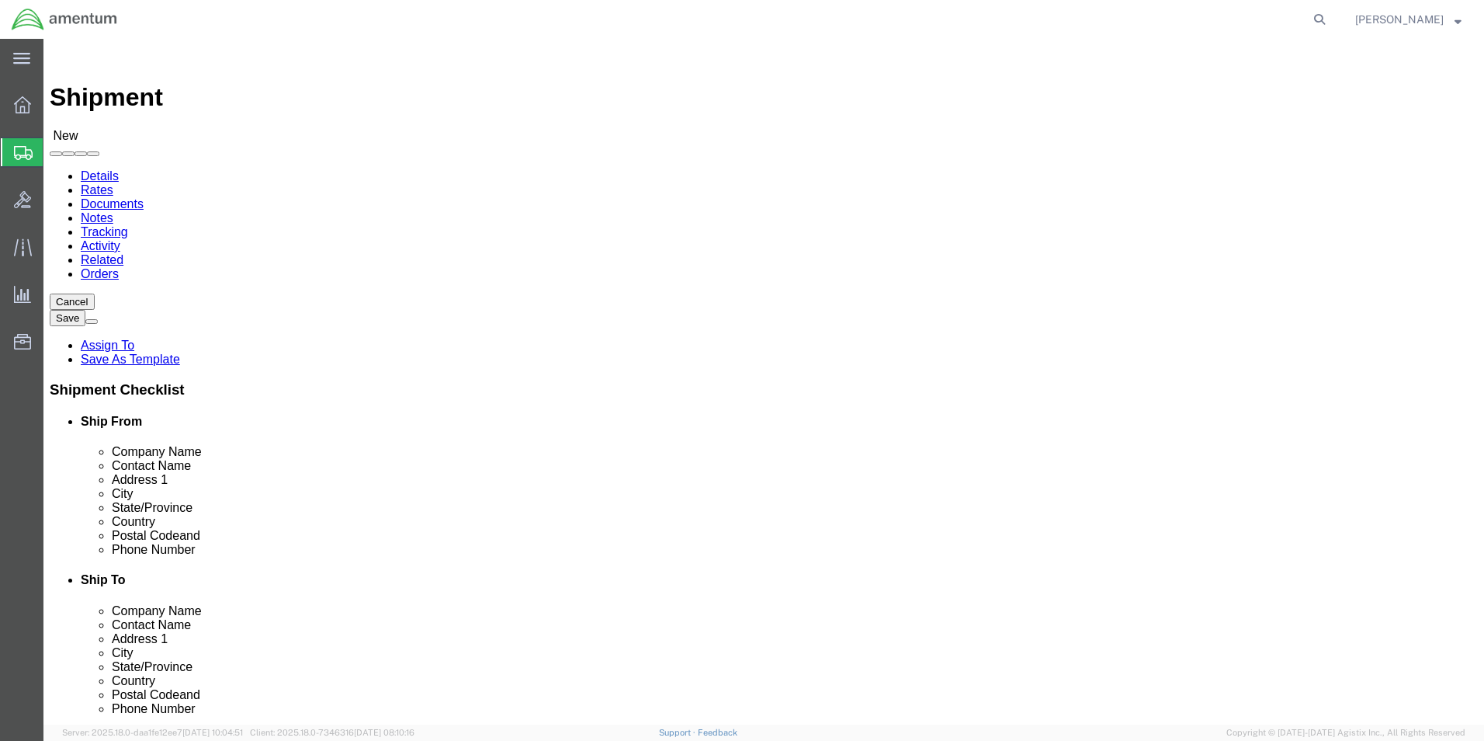
drag, startPoint x: 880, startPoint y: 317, endPoint x: 664, endPoint y: 318, distance: 216.6
click div "Contact Name CALIBRATION CALIB"
click input "RMA"
type input "RMA# 290494-01"
click input "text"
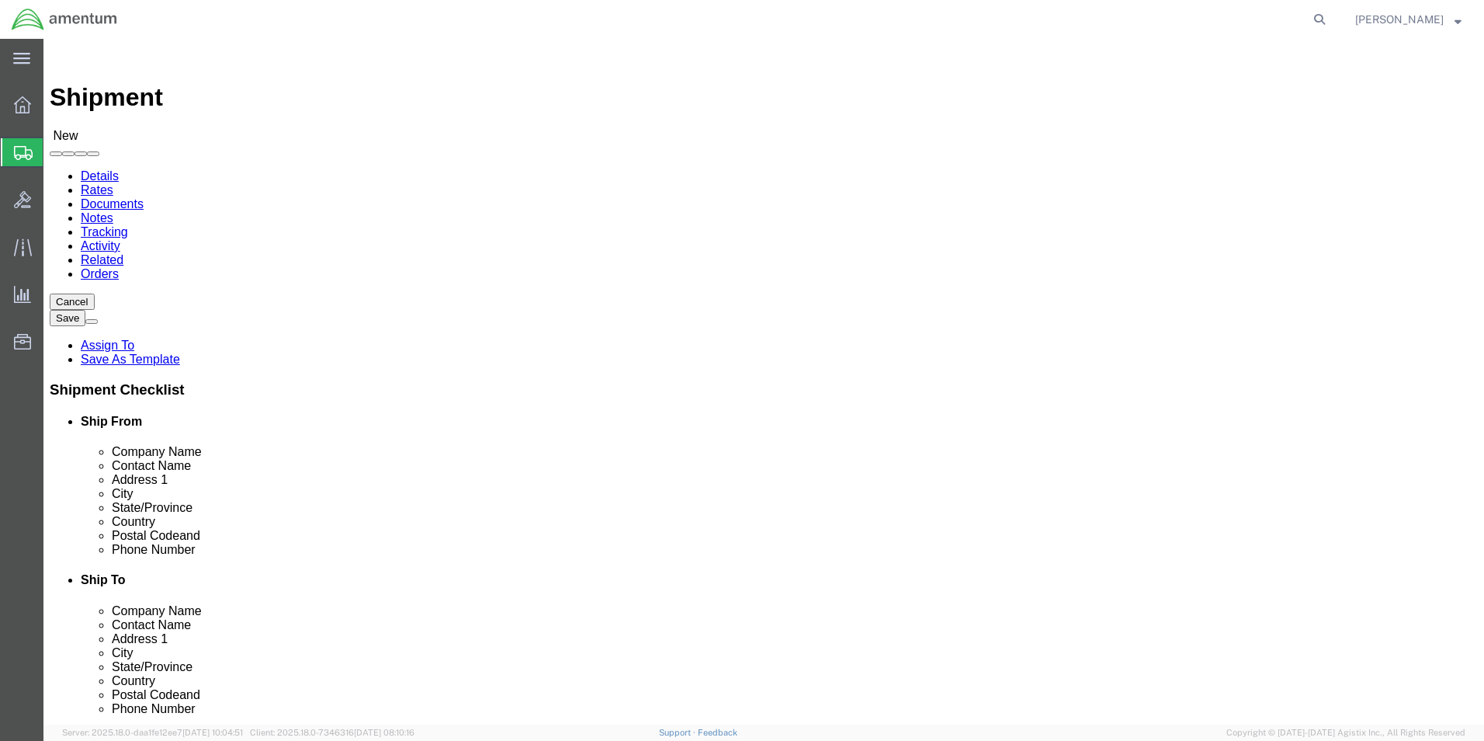
click input "text"
type input "[PHONE_NUMBER]"
click label "Postal Code"
click input "77598"
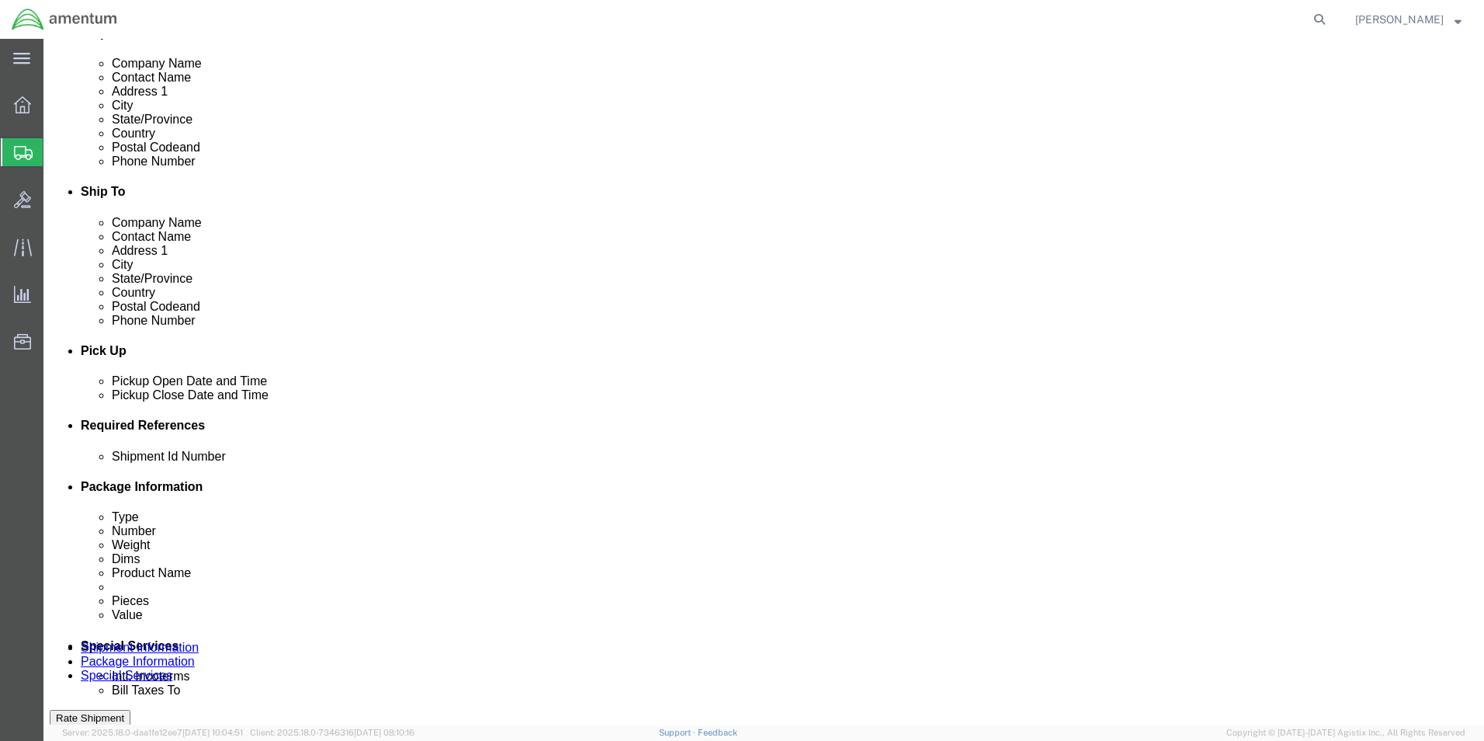
click div "[DATE] 10:00 AM"
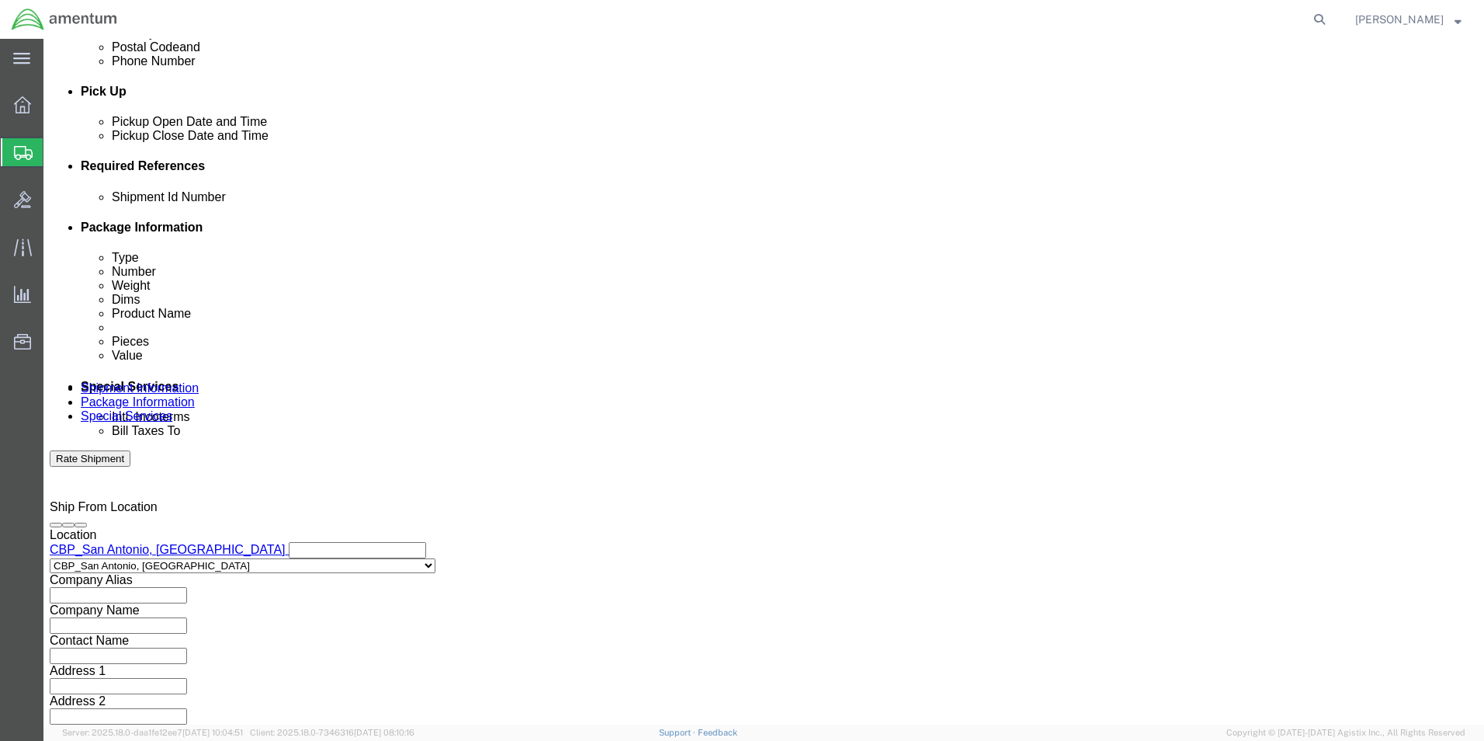
click input "3:00 AM"
type input "3:00 PM"
click button "Apply"
click button "Add reference"
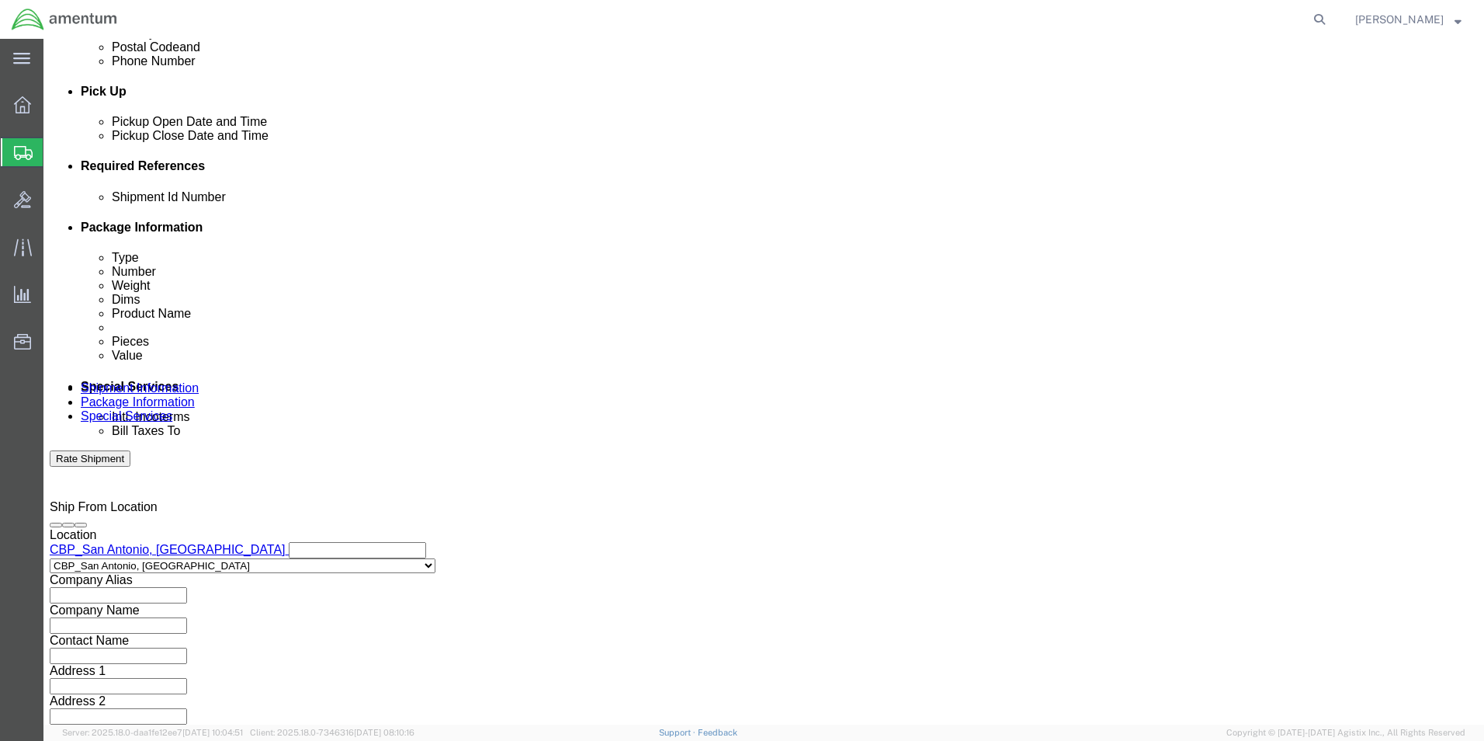
click button "Add reference"
click input "text"
type input "CBP0043577"
click select "Select Account Type Activity ID Airline Appointment Number ASN Batch Request # …"
select select "CUSTREF"
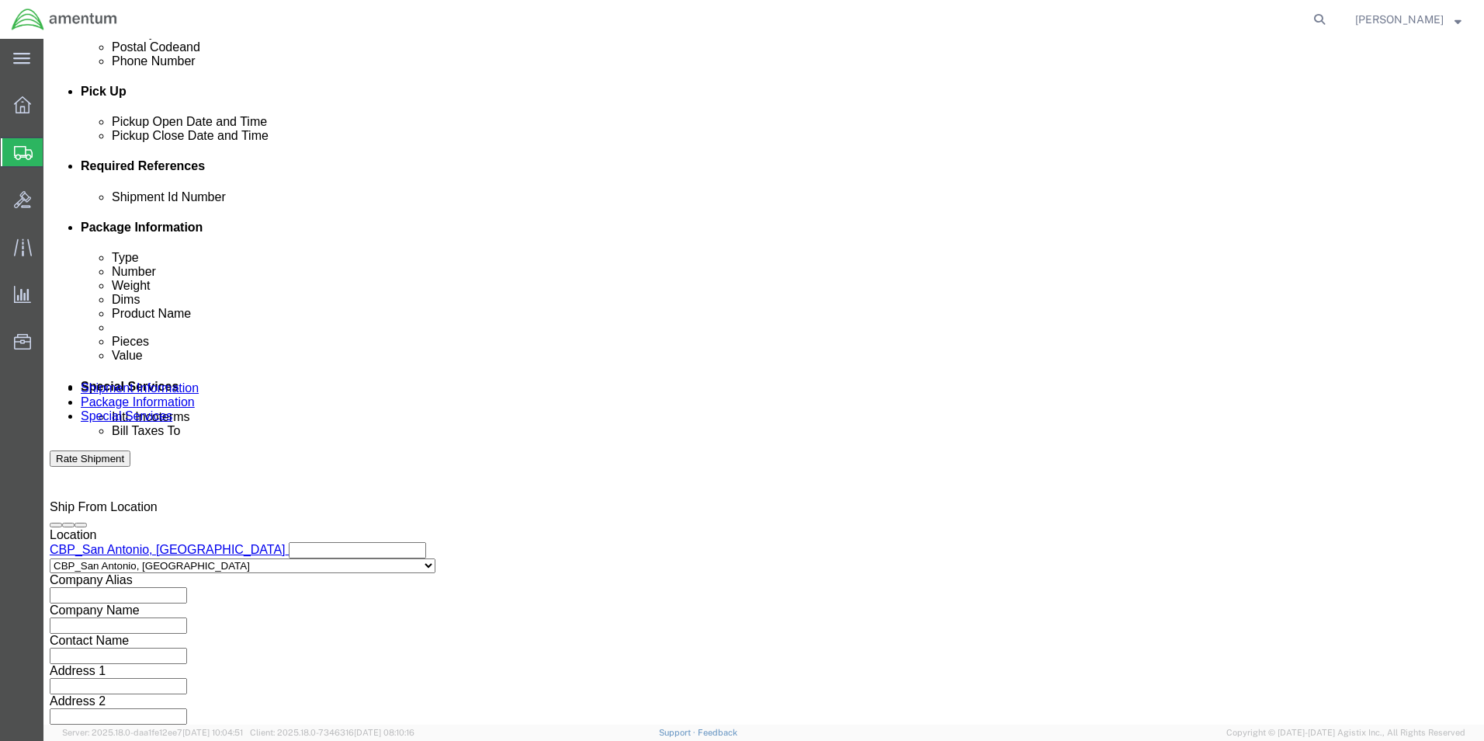
click select "Select Account Type Activity ID Airline Appointment Number ASN Batch Request # …"
click input "text"
type input "CBP0043577"
drag, startPoint x: 488, startPoint y: 305, endPoint x: 483, endPoint y: 314, distance: 10.1
click select "Select Account Type Activity ID Airline Appointment Number ASN Batch Request # …"
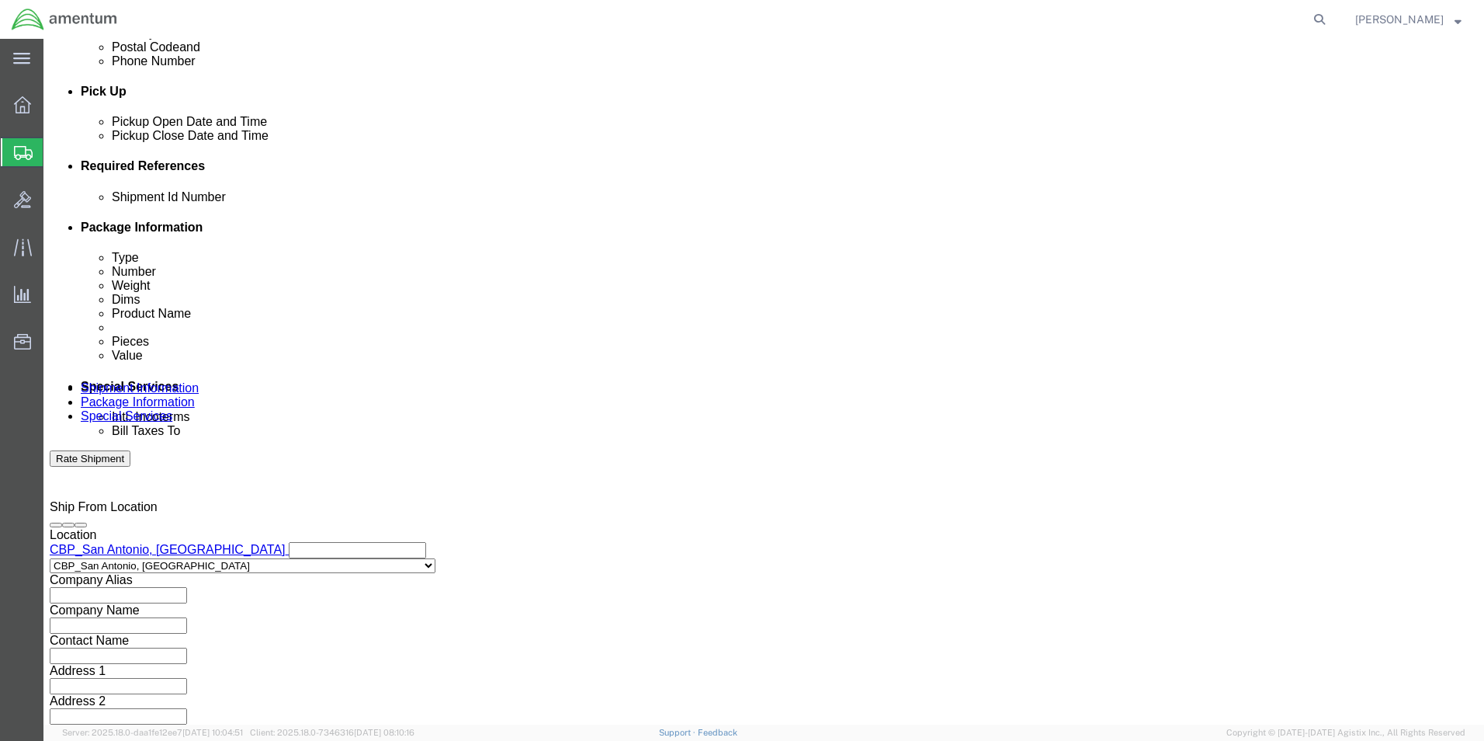
select select "DEPT"
click select "Select Account Type Activity ID Airline Appointment Number ASN Batch Request # …"
click input "text"
type input "CBP"
click select "Select Account Type Activity ID Airline Appointment Number ASN Batch Request # …"
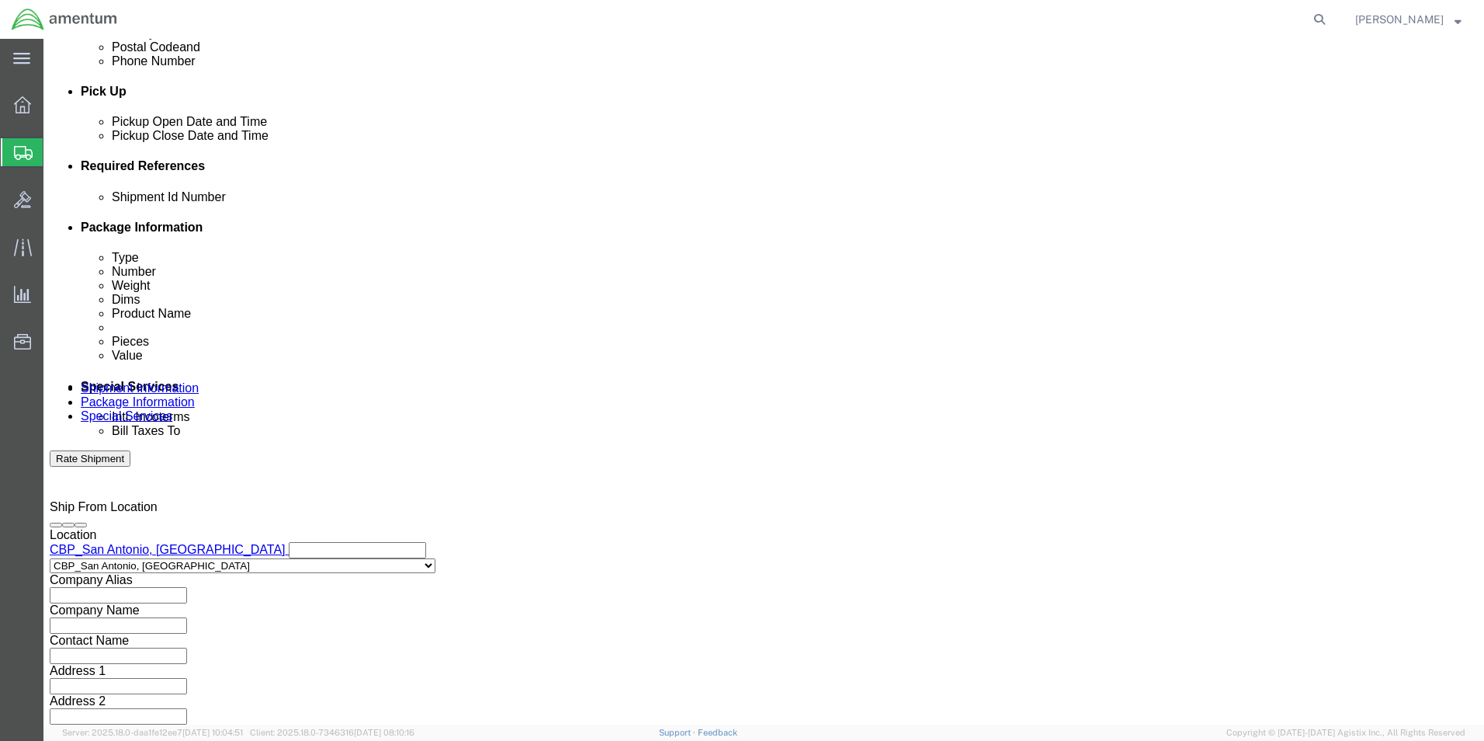
select select "PROJNUM"
click select "Select Account Type Activity ID Airline Appointment Number ASN Batch Request # …"
click input "text"
type input "6118.03.03.2219.000.WST.0000"
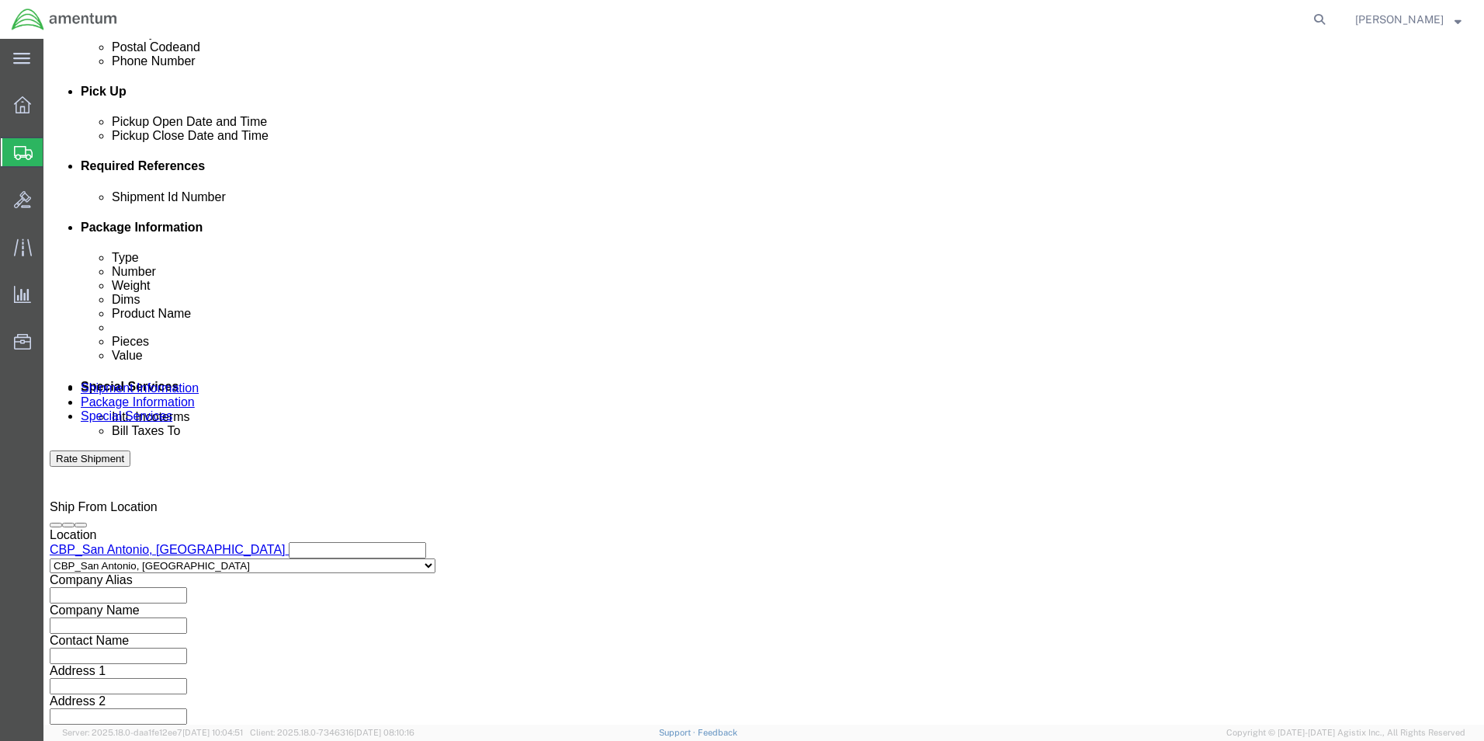
click select "Select Air Less than Truckload Multi-Leg Ocean Freight Rail Small Parcel Truckl…"
select select "SMAL"
click select "Select Air Less than Truckload Multi-Leg Ocean Freight Rail Small Parcel Truckl…"
click button "Continue"
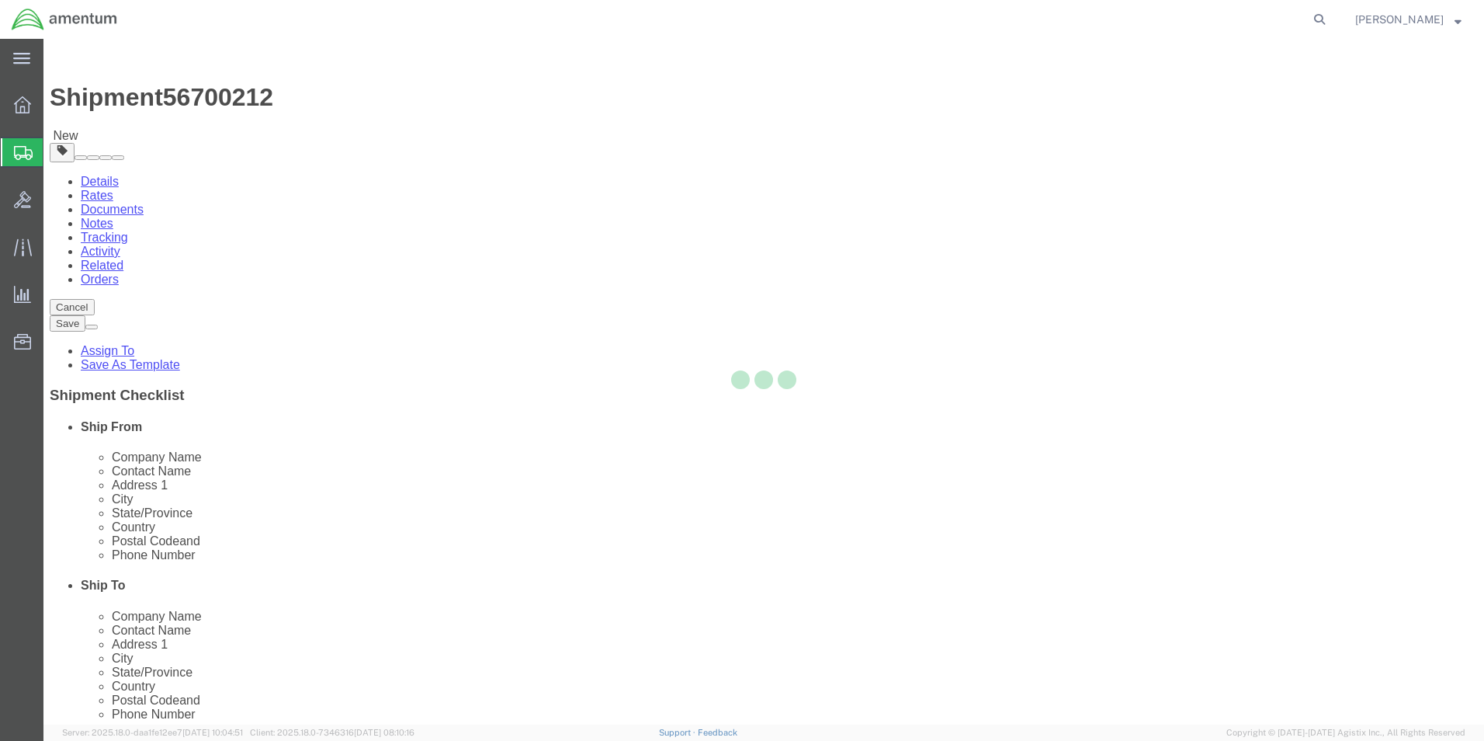
select select "YRPK"
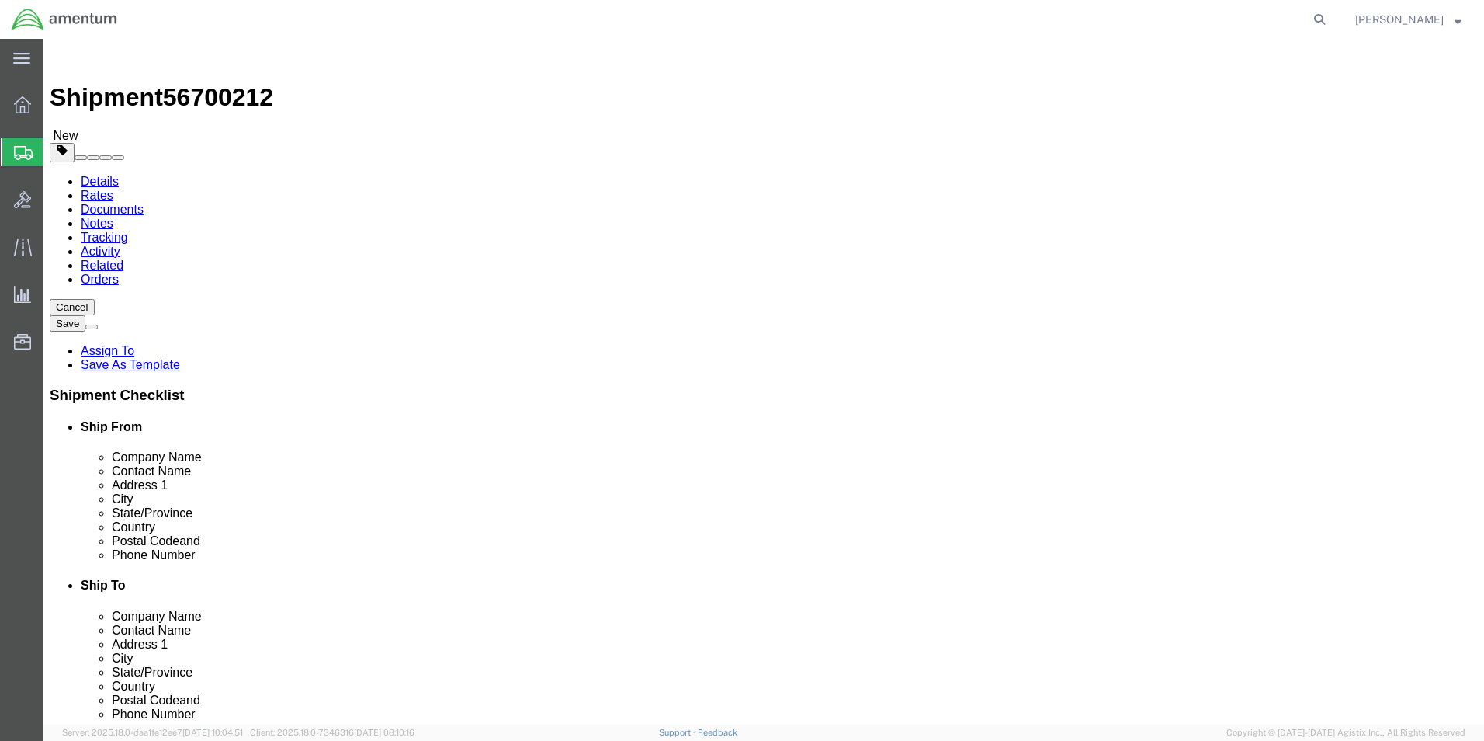
click input "text"
click link "Add Content"
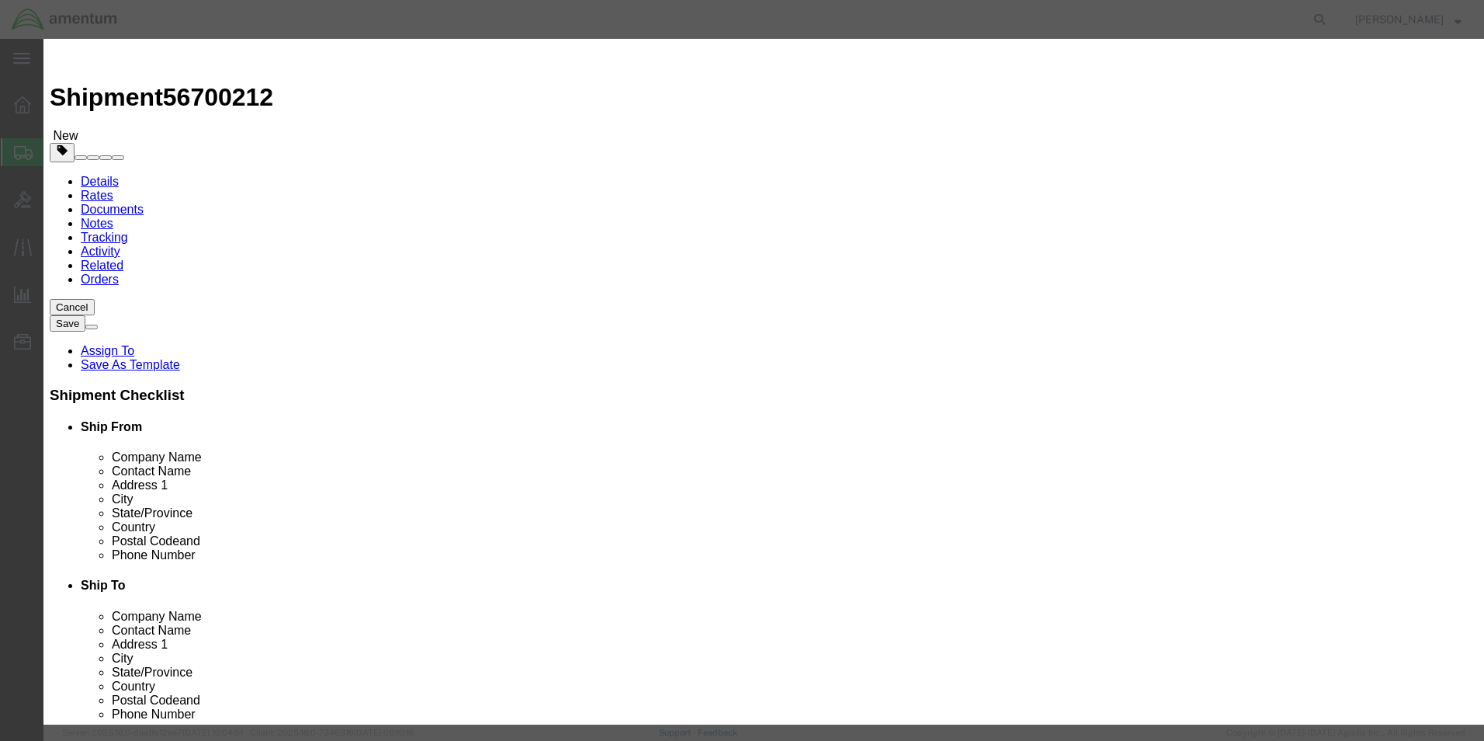
click input "text"
type input "BORESCOPE PN: IV9000GX-B-S SN: Y203524"
drag, startPoint x: 478, startPoint y: 155, endPoint x: 432, endPoint y: 153, distance: 45.8
click div "Pieces 0 Select Bag Barrels 100Board Feet Bottle Box Blister Pack Carats Can Ca…"
type input "1"
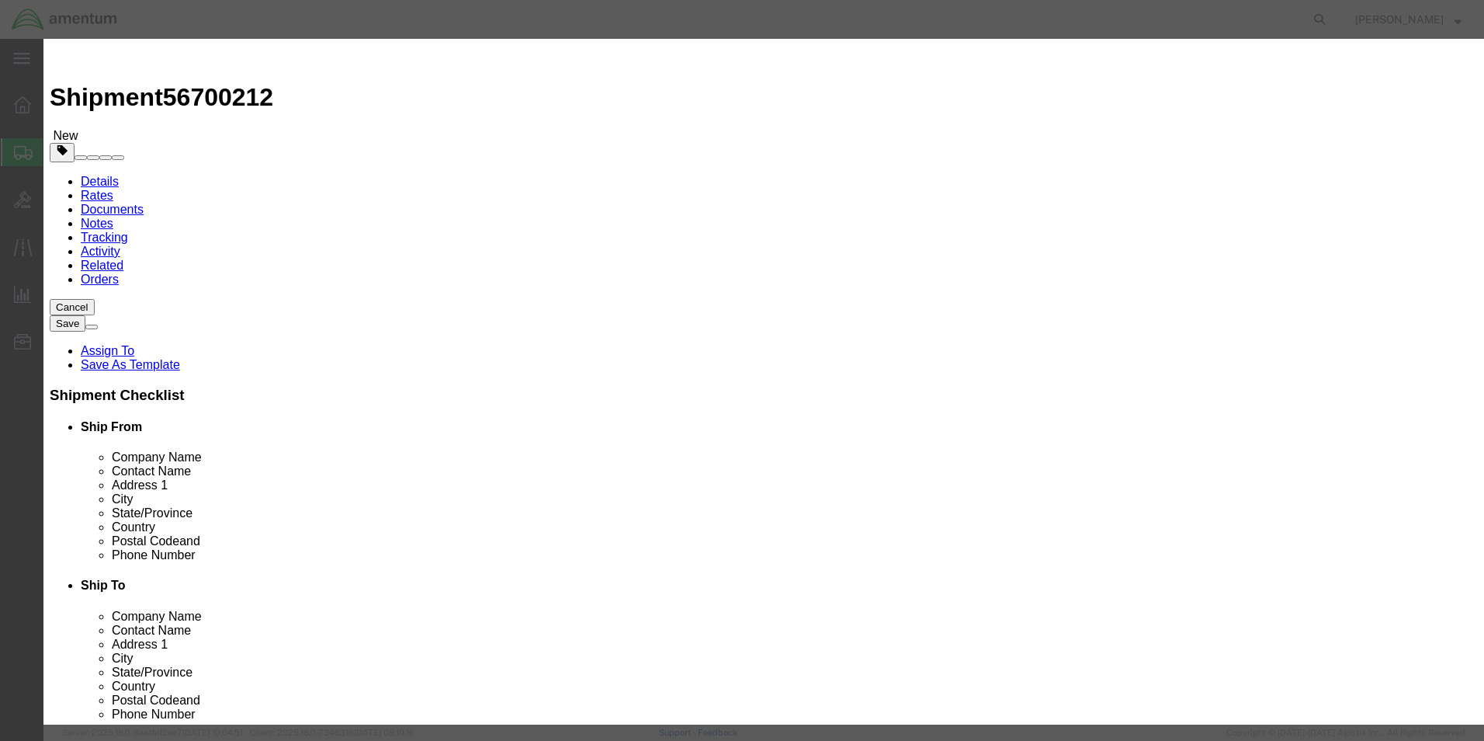
click input "text"
type input "10,000.00"
click div "Description Commodity Category Select Country Of Origin Select [GEOGRAPHIC_DATA…"
click button "Save & Close"
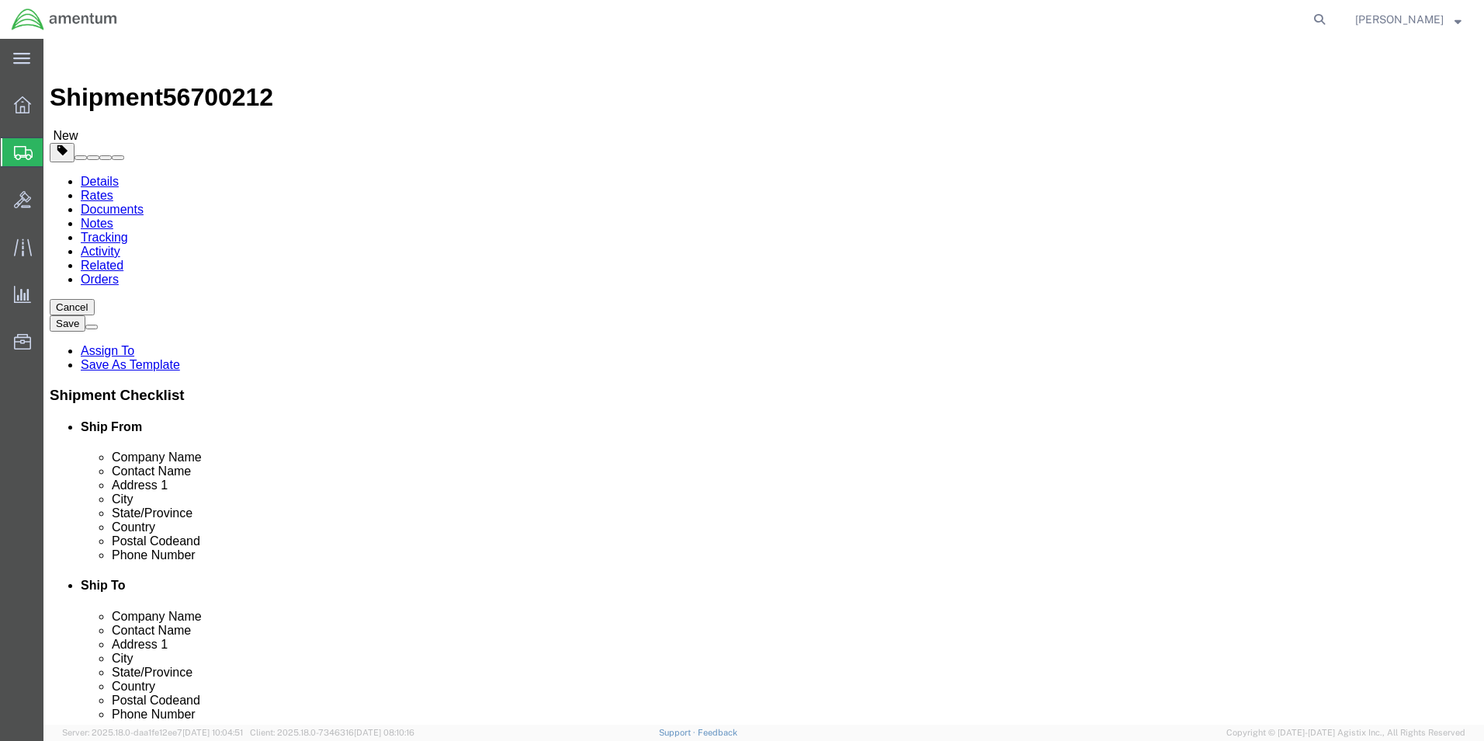
click input "text"
type input "23"
type input "15"
type input "12"
drag, startPoint x: 268, startPoint y: 362, endPoint x: 175, endPoint y: 357, distance: 92.5
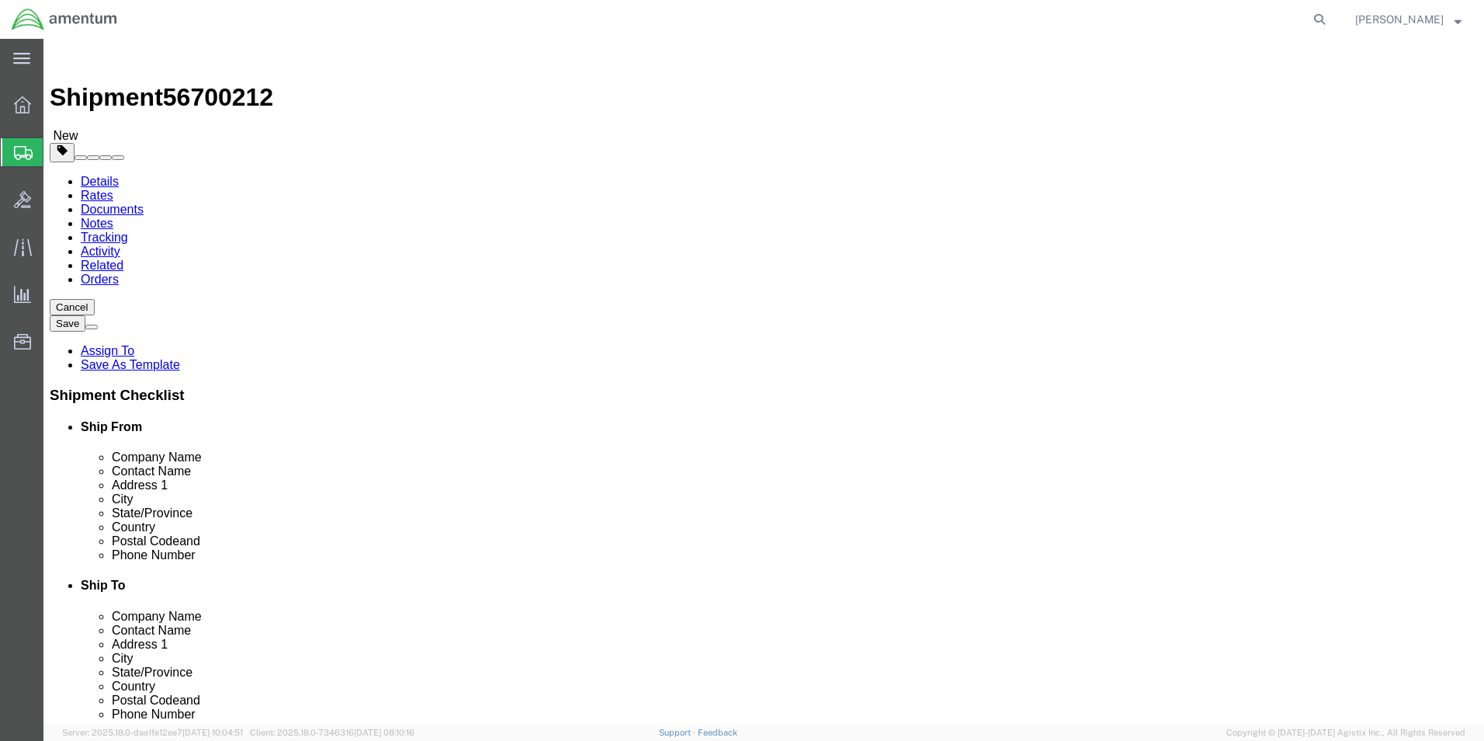
click div "Weight Total weight of packages in pounds or kilograms 0.00 Select kgs lbs Ship…"
type input "17.0"
click button "Continue"
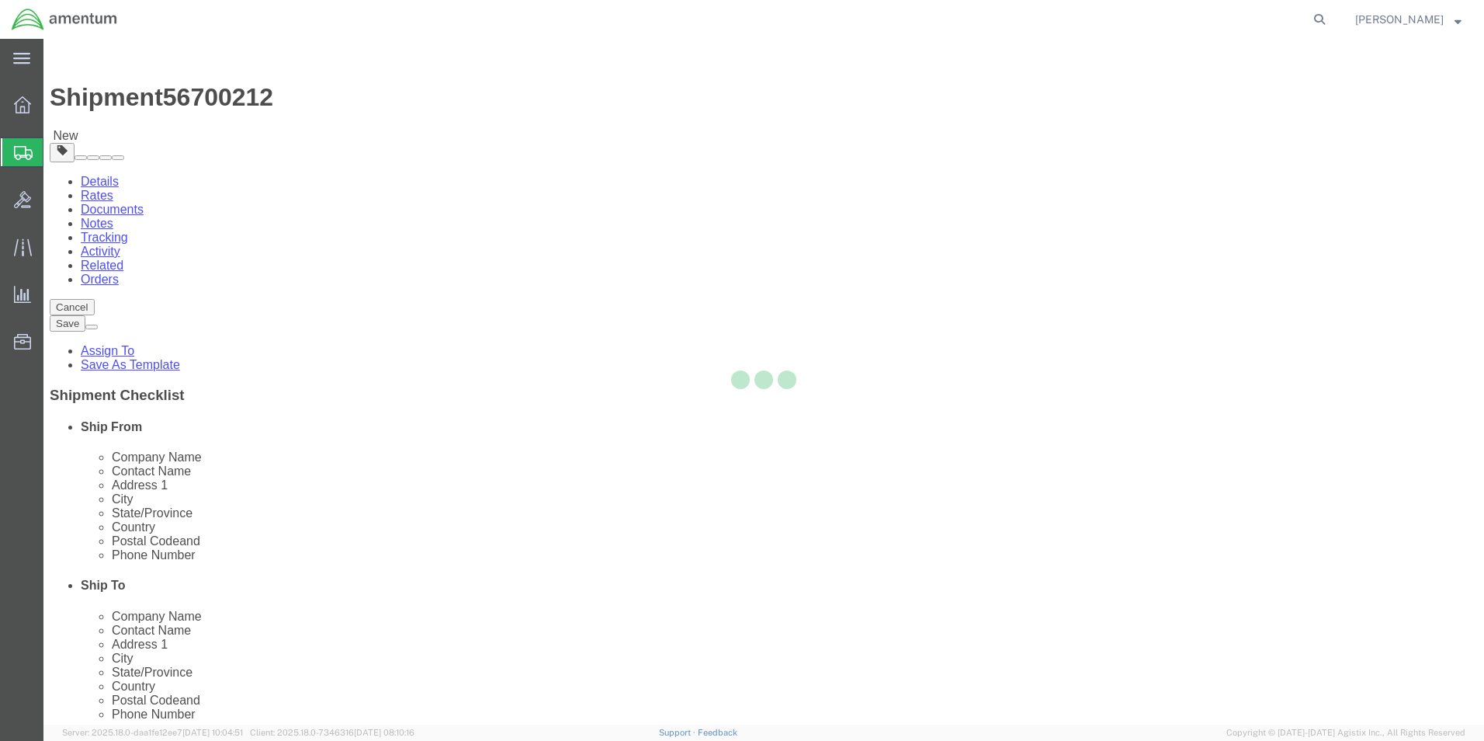
select select
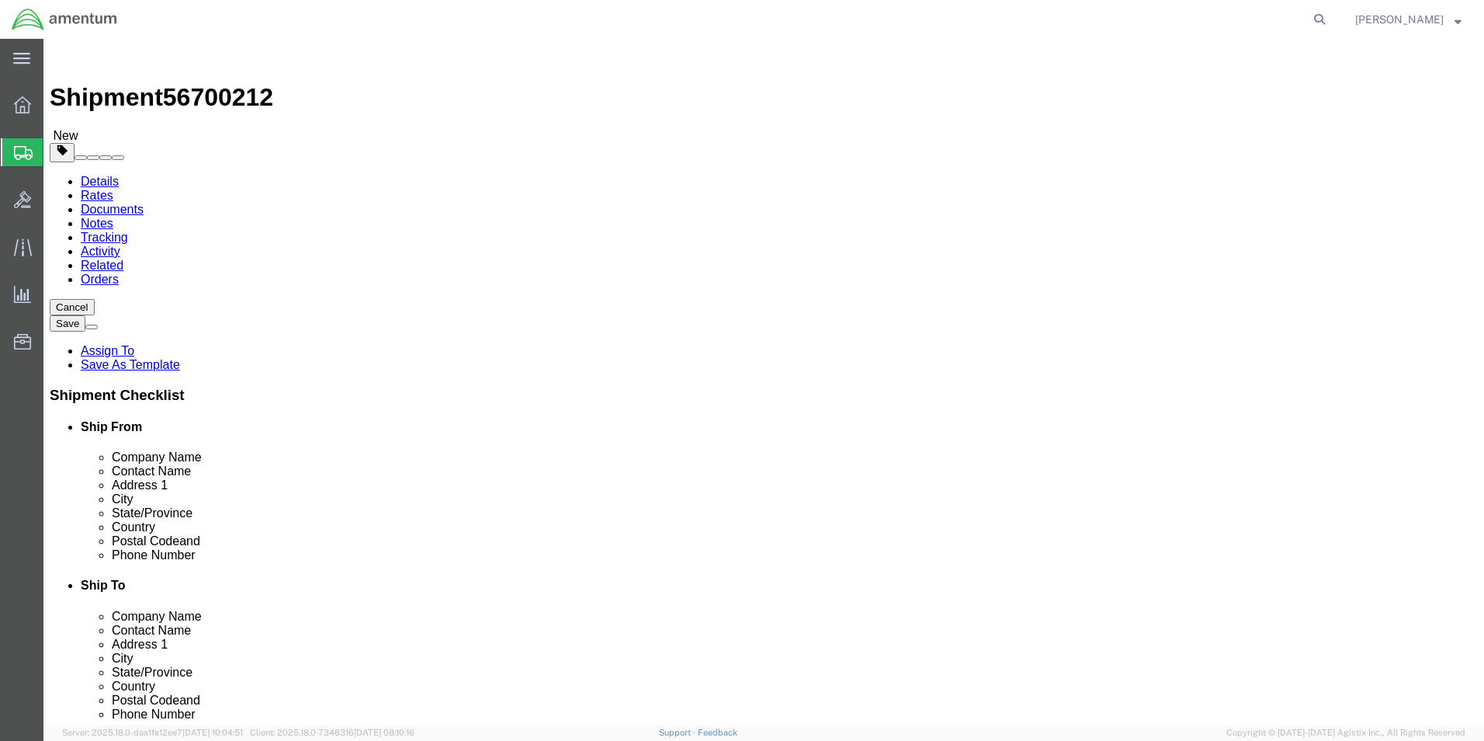
click button "Rate Shipment"
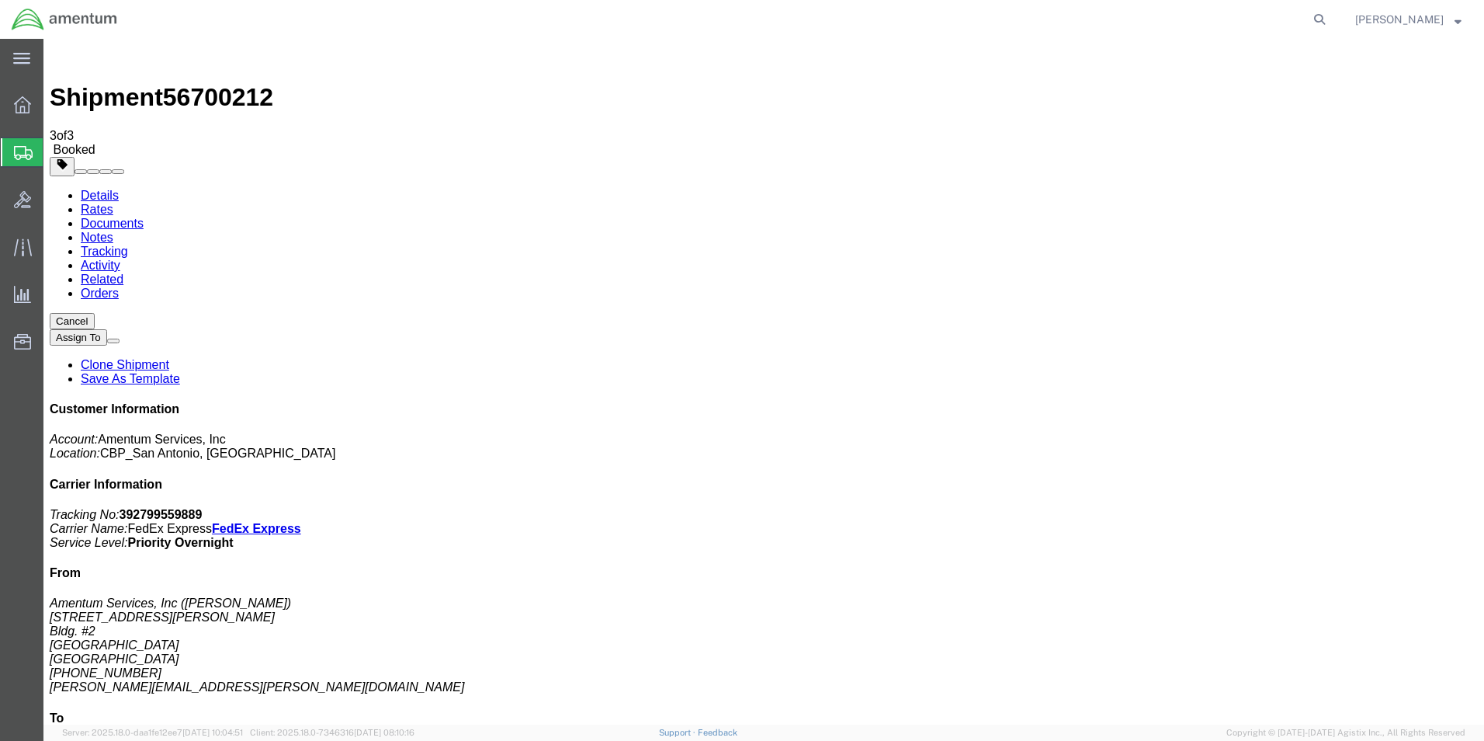
click at [115, 189] on link "Details" at bounding box center [100, 195] width 38 height 13
click link "Schedule pickup request"
